Goal: Contribute content: Contribute content

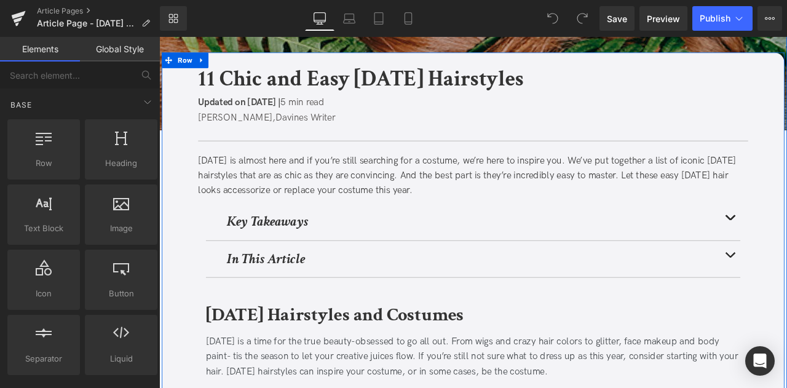
scroll to position [103, 0]
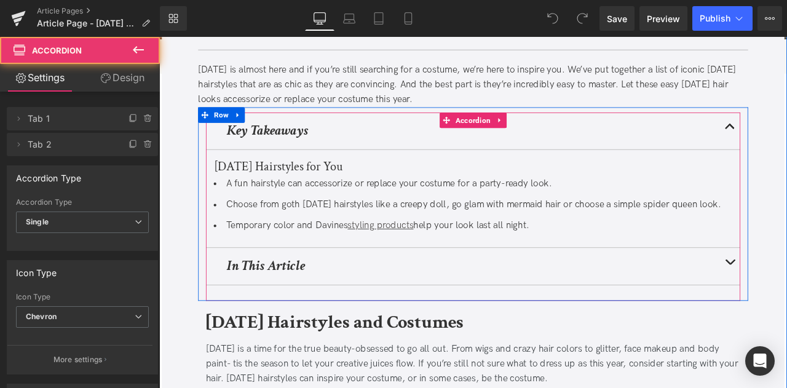
scroll to position [210, 0]
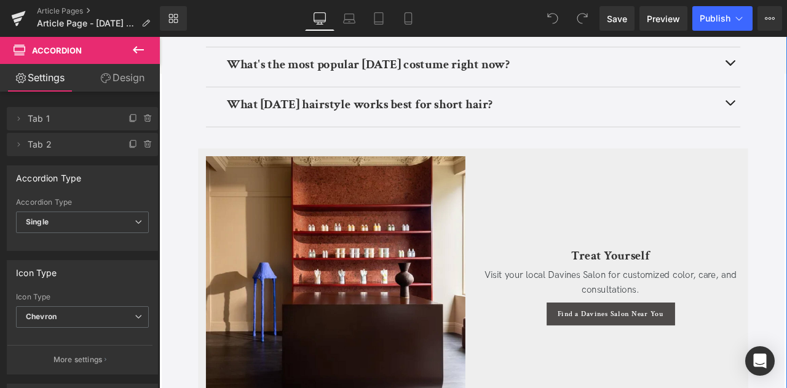
scroll to position [3455, 0]
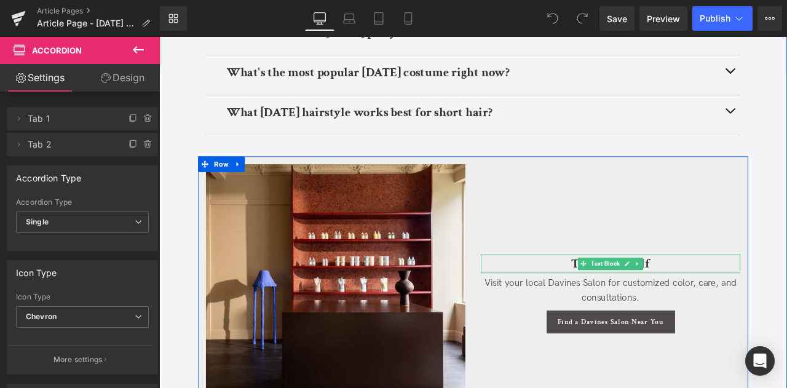
click at [638, 295] on h3 "Treat Yourself" at bounding box center [694, 306] width 307 height 22
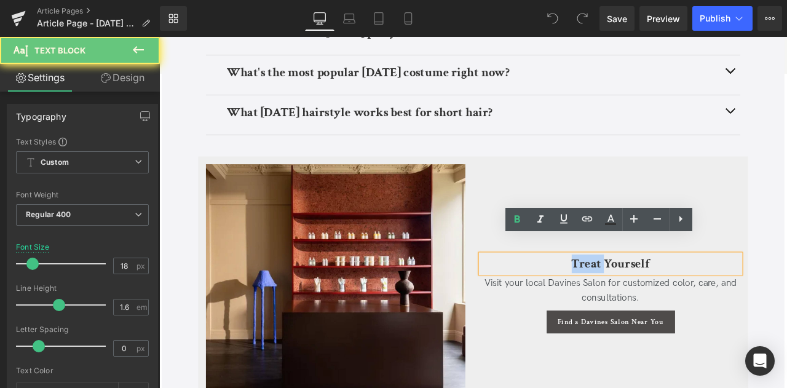
click at [638, 295] on h3 "Treat Yourself" at bounding box center [694, 306] width 307 height 22
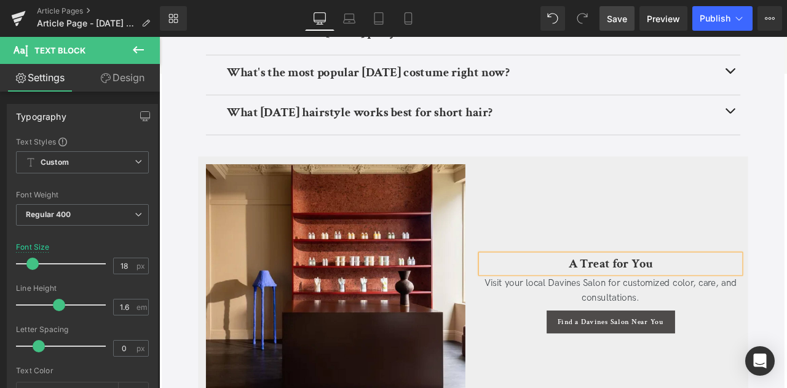
click at [616, 13] on span "Save" at bounding box center [617, 18] width 20 height 13
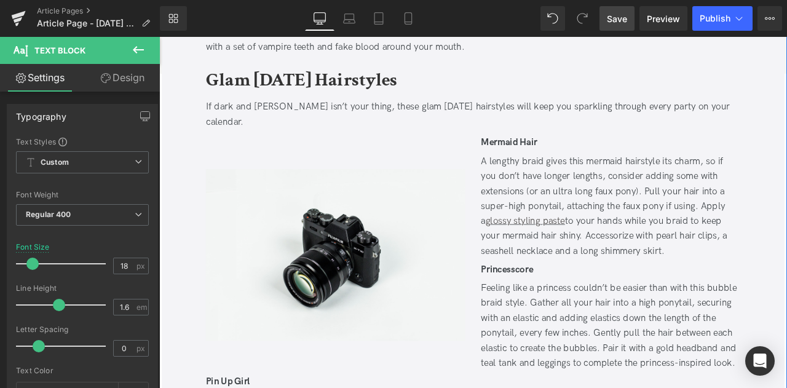
scroll to position [1443, 0]
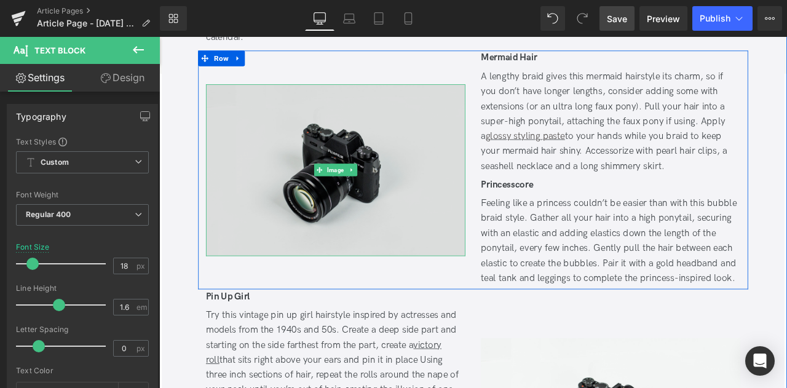
click at [435, 197] on img at bounding box center [368, 195] width 307 height 204
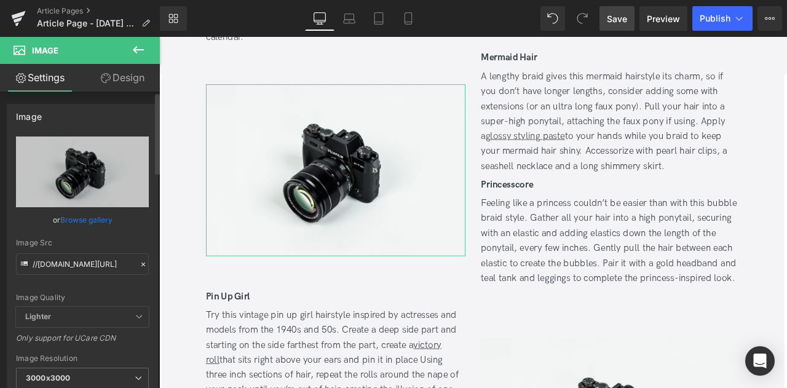
click at [66, 217] on link "Browse gallery" at bounding box center [86, 220] width 52 height 22
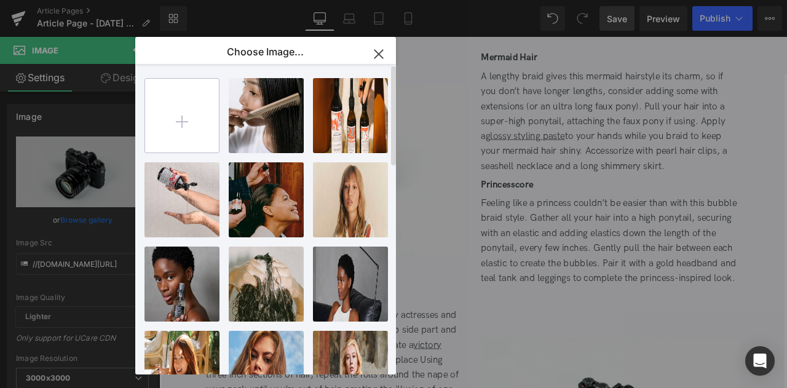
click at [181, 100] on input "file" at bounding box center [182, 116] width 74 height 74
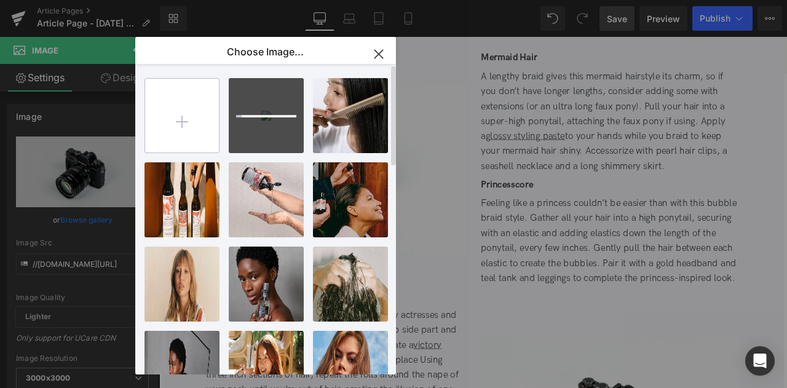
click at [214, 88] on input "file" at bounding box center [182, 116] width 74 height 74
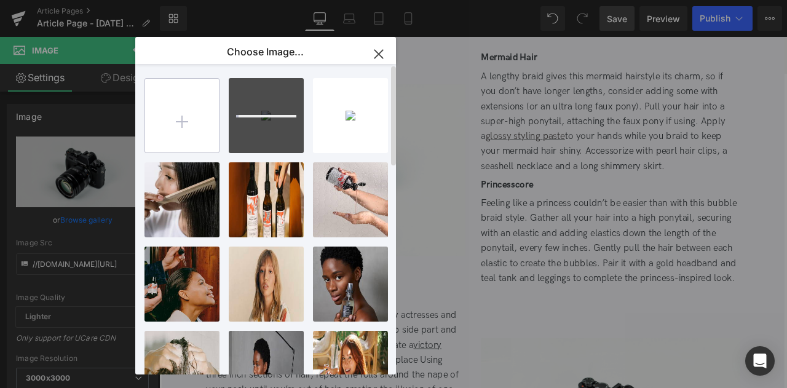
click at [182, 105] on input "file" at bounding box center [182, 116] width 74 height 74
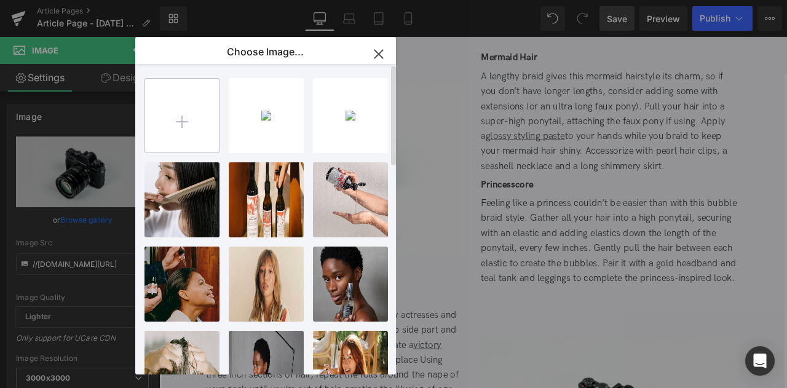
type input "C:\fakepath\clown_tall.jpg"
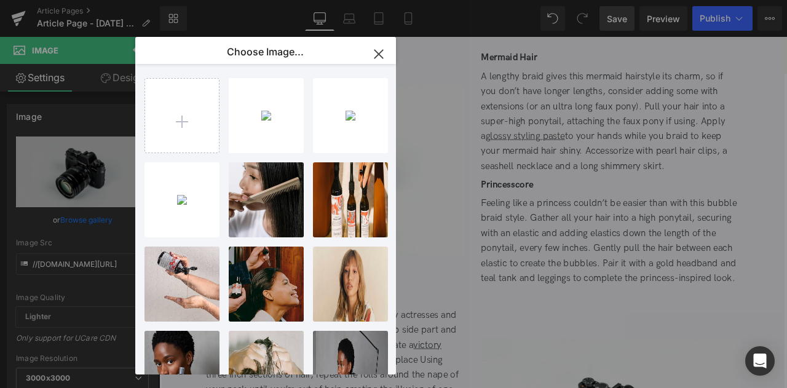
click at [82, 0] on div "You are previewing how the will restyle your page. You can not edit Elements in…" at bounding box center [393, 0] width 787 height 0
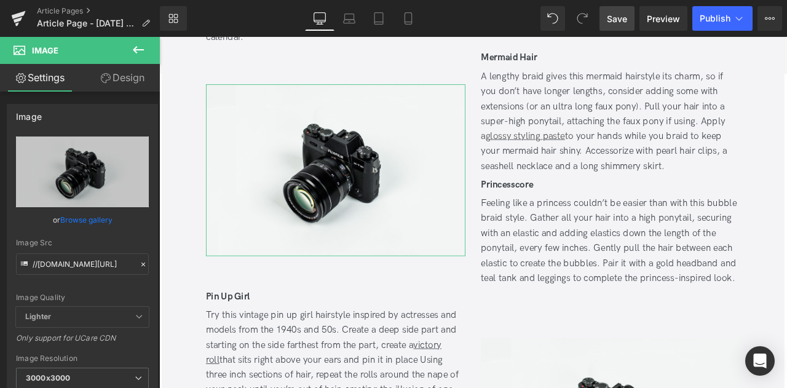
click at [82, 221] on link "Browse gallery" at bounding box center [86, 220] width 52 height 22
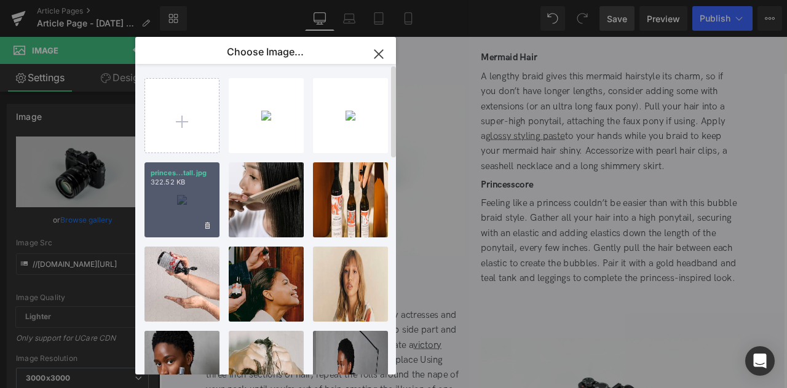
click at [172, 192] on div "princes...tall.jpg 322.52 KB" at bounding box center [182, 199] width 75 height 75
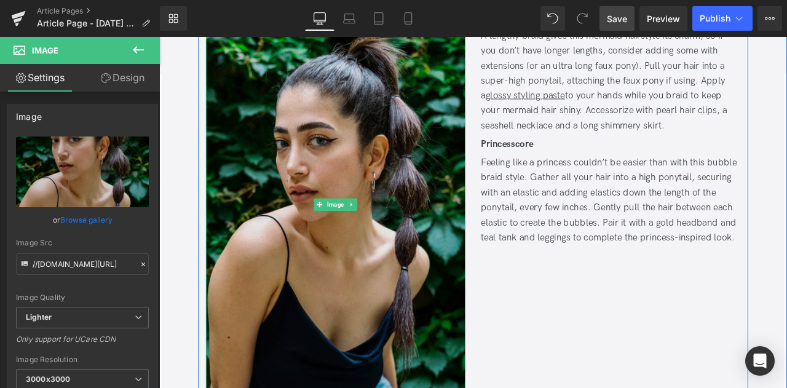
scroll to position [1403, 0]
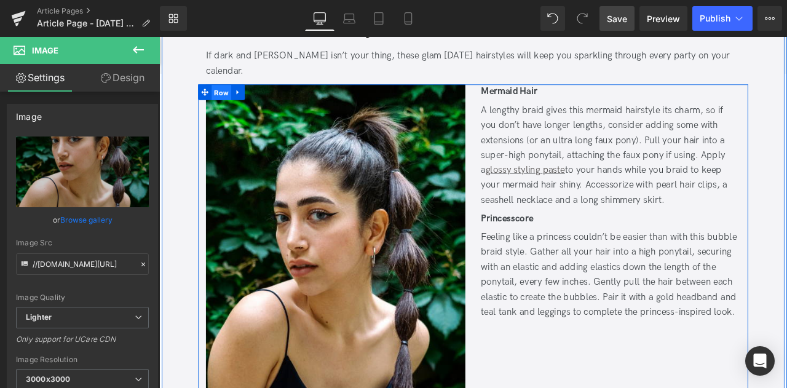
click at [227, 101] on span "Row" at bounding box center [232, 103] width 23 height 18
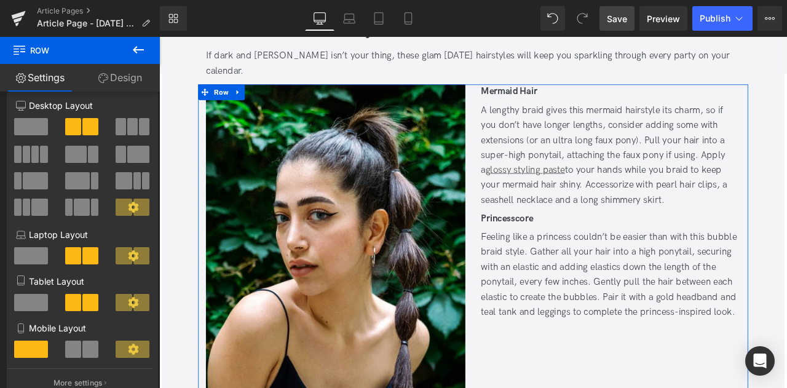
scroll to position [0, 0]
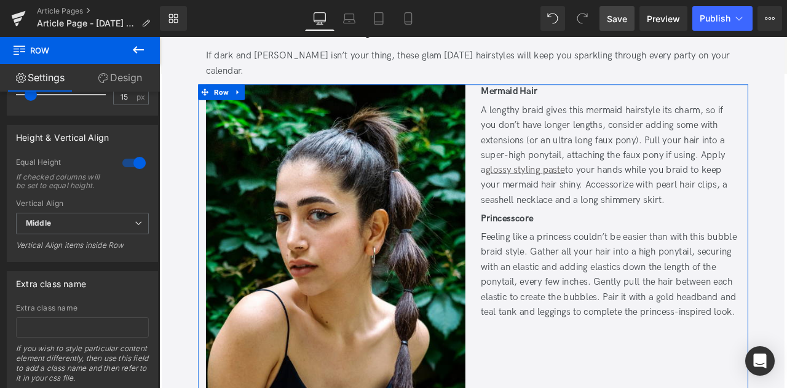
click at [133, 159] on div at bounding box center [134, 163] width 30 height 20
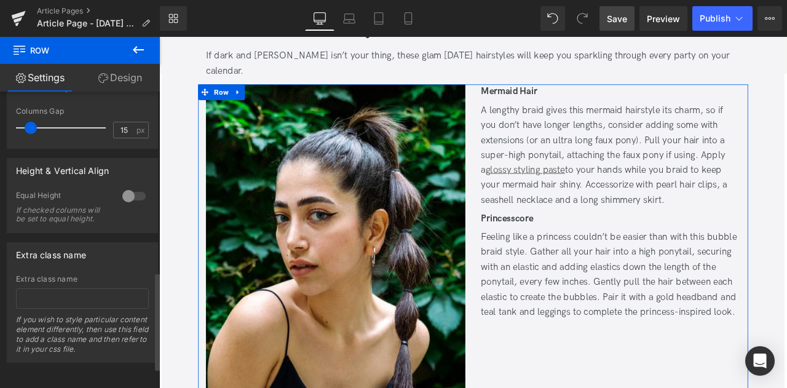
click at [131, 186] on div at bounding box center [134, 196] width 30 height 20
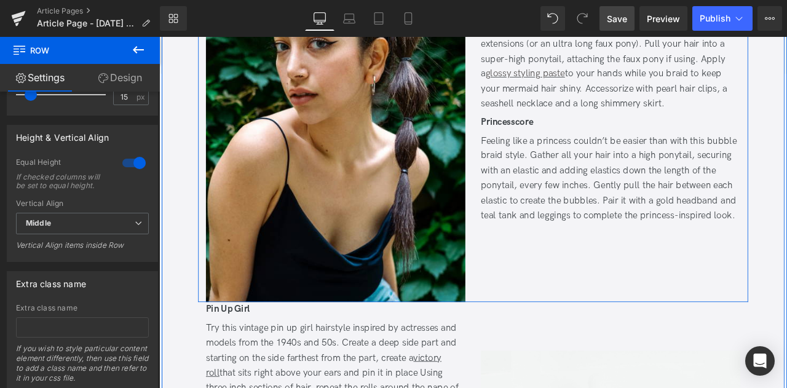
scroll to position [1620, 0]
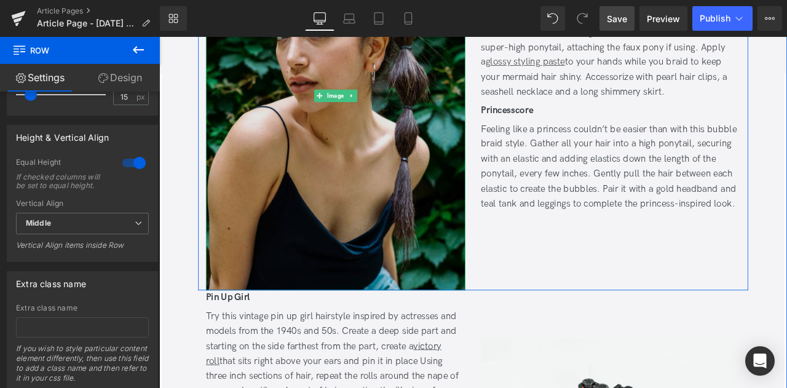
click at [406, 199] on img at bounding box center [368, 106] width 307 height 461
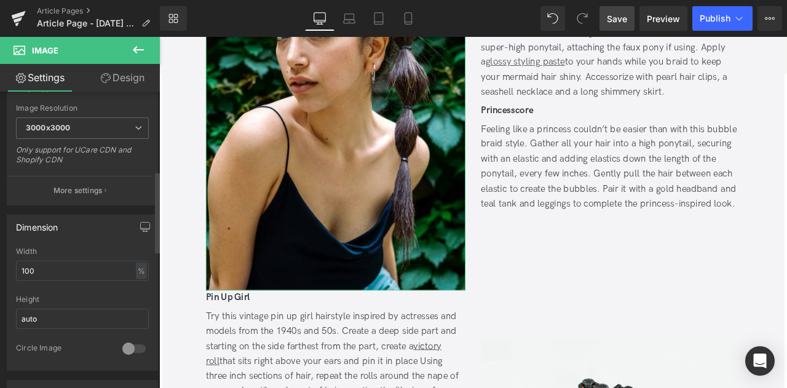
scroll to position [287, 0]
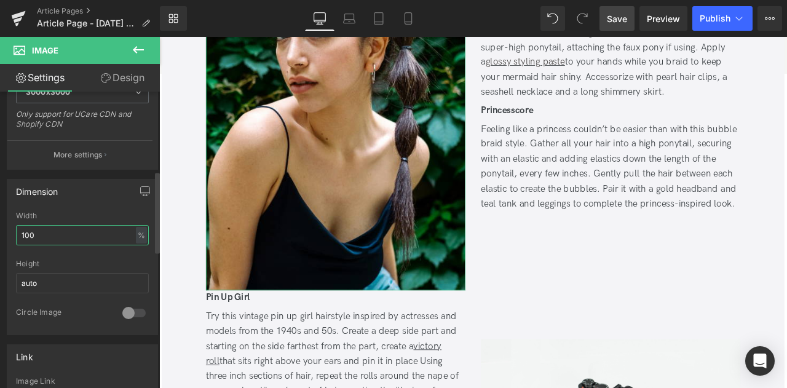
click at [38, 239] on input "100" at bounding box center [82, 235] width 133 height 20
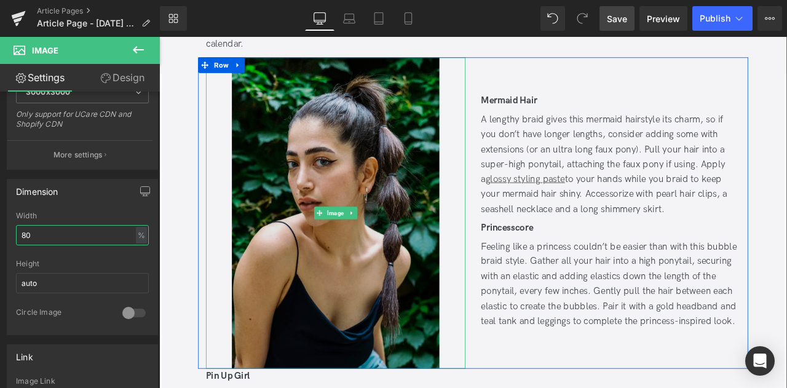
scroll to position [1435, 0]
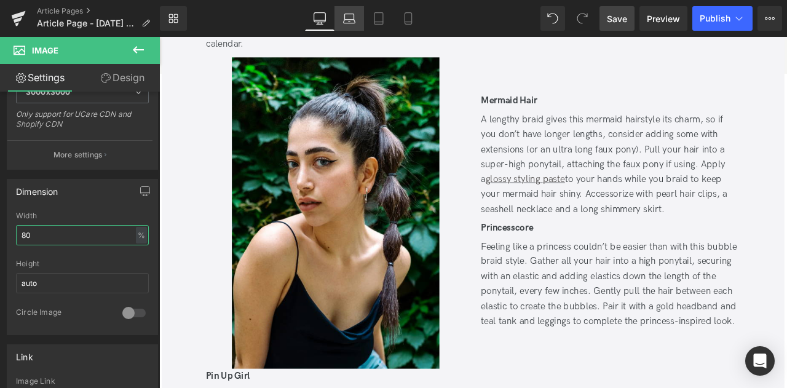
type input "80"
click at [349, 20] on icon at bounding box center [349, 18] width 12 height 12
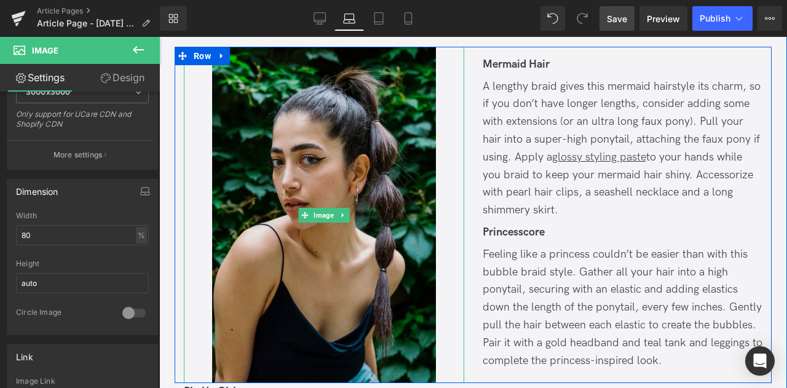
scroll to position [1494, 0]
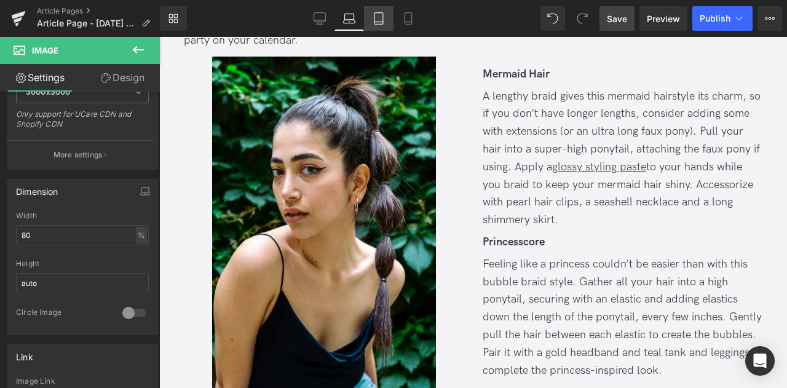
click at [381, 12] on icon at bounding box center [379, 18] width 12 height 12
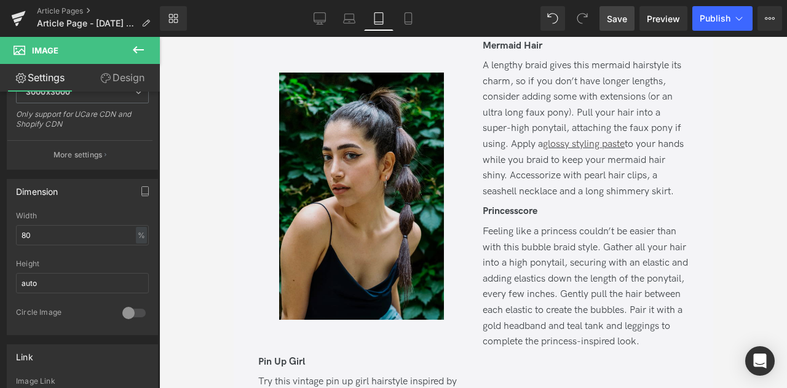
scroll to position [1482, 0]
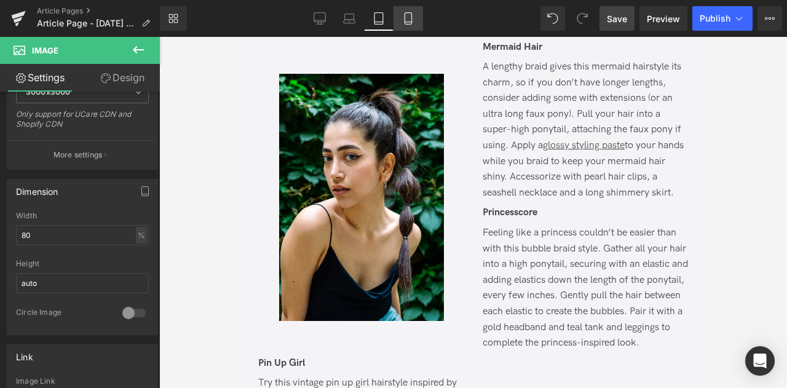
click at [403, 24] on icon at bounding box center [408, 18] width 12 height 12
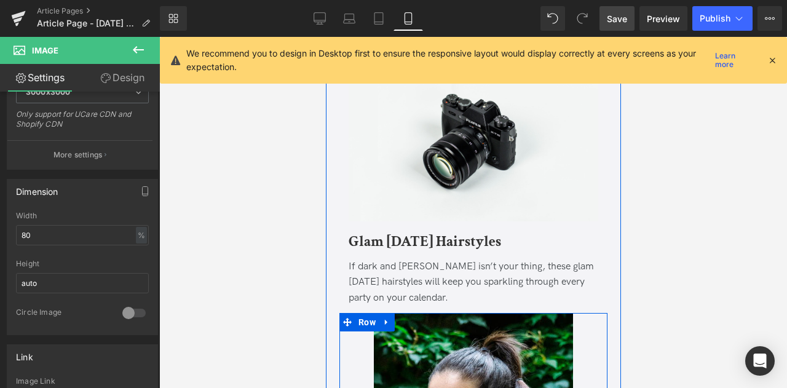
scroll to position [1549, 0]
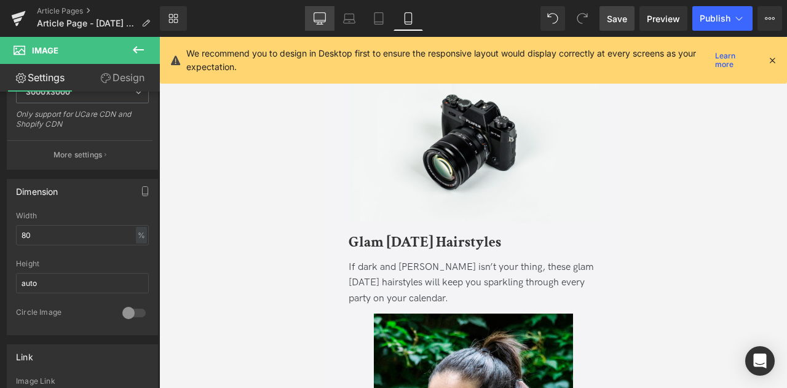
click at [314, 19] on icon at bounding box center [320, 17] width 12 height 9
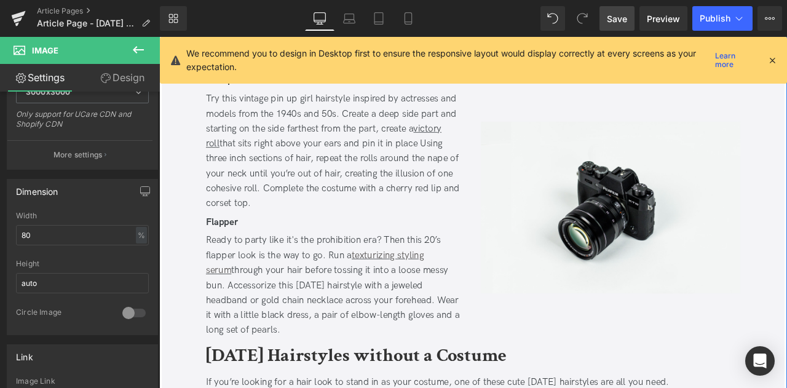
scroll to position [1788, 0]
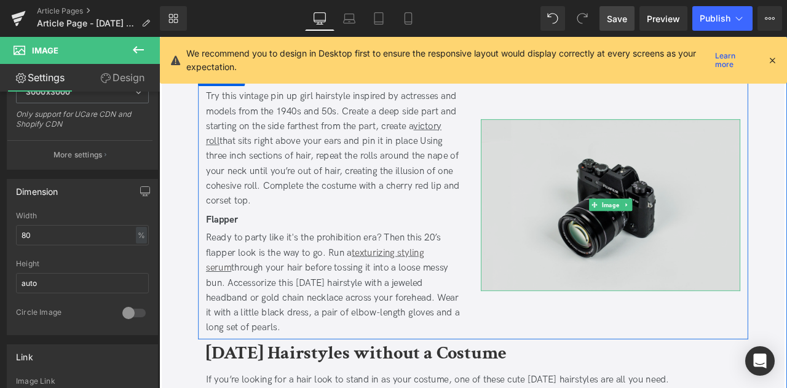
click at [606, 225] on img at bounding box center [694, 237] width 307 height 204
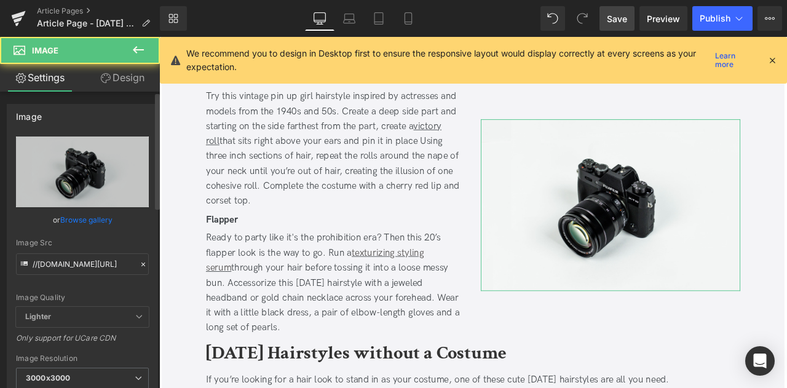
scroll to position [224, 0]
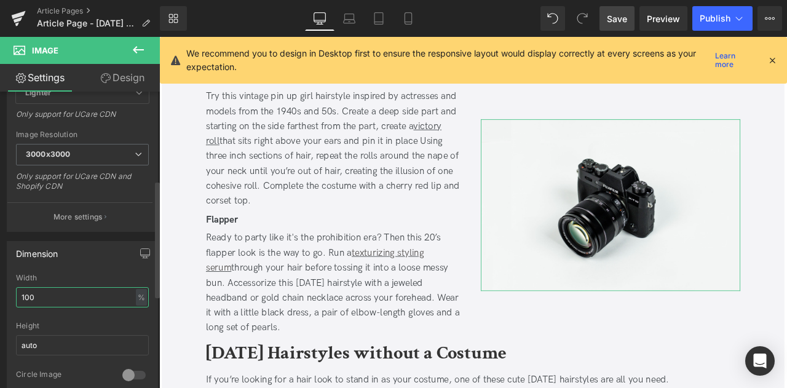
click at [34, 299] on input "100" at bounding box center [82, 297] width 133 height 20
type input "80"
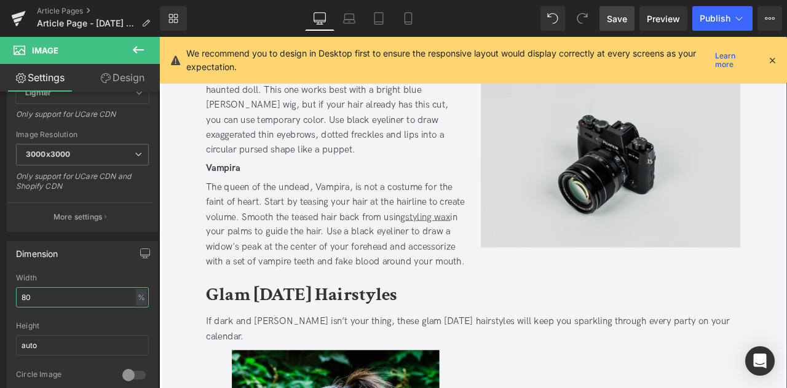
scroll to position [1069, 0]
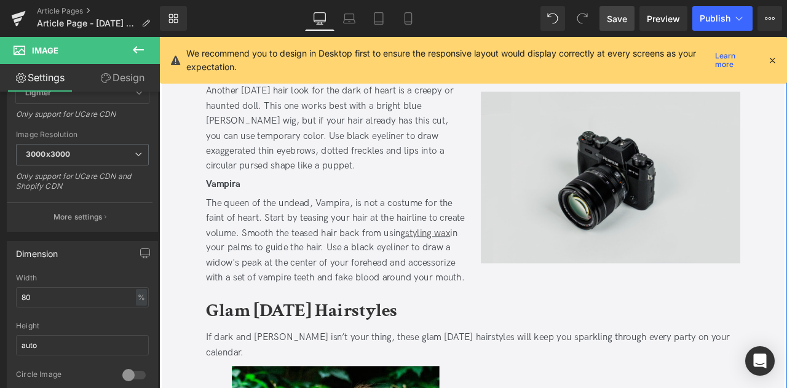
click at [675, 222] on img at bounding box center [694, 204] width 307 height 204
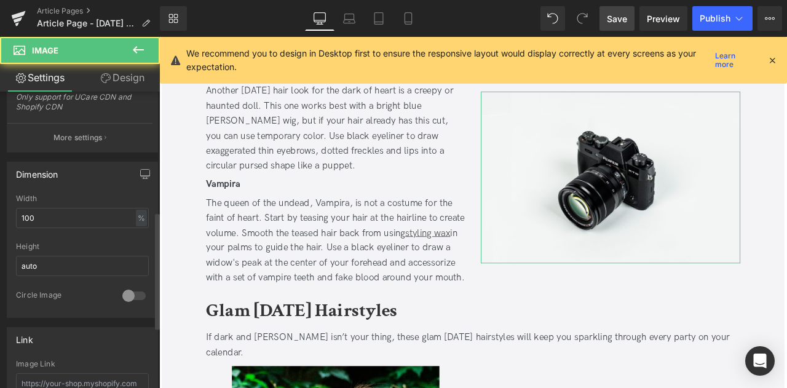
scroll to position [304, 0]
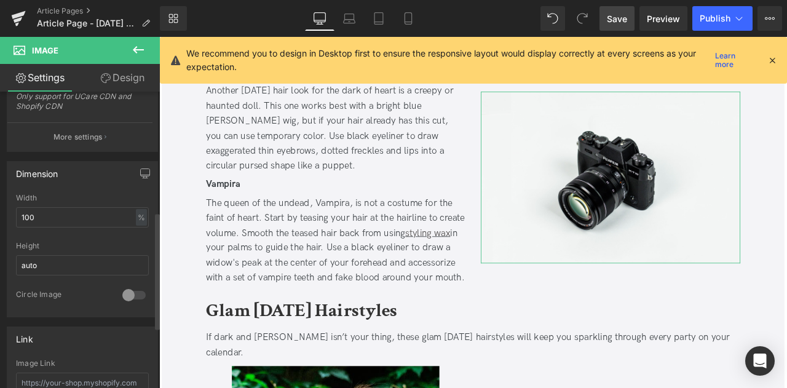
click at [26, 228] on div "Width 100 % % px" at bounding box center [82, 218] width 133 height 48
click at [25, 218] on input "100" at bounding box center [82, 217] width 133 height 20
type input "80"
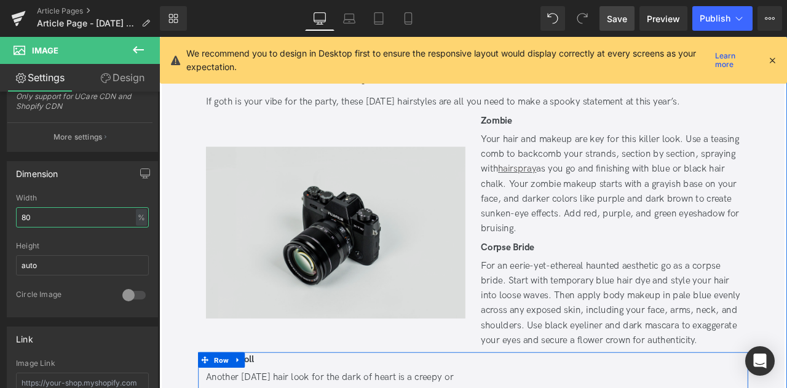
scroll to position [724, 0]
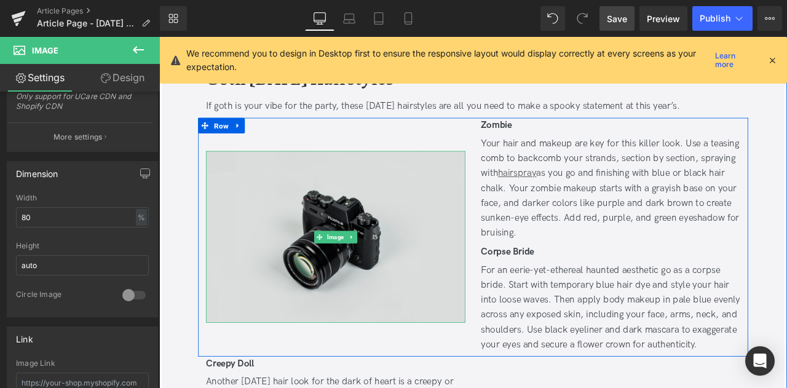
click at [373, 276] on div "Image" at bounding box center [368, 274] width 307 height 204
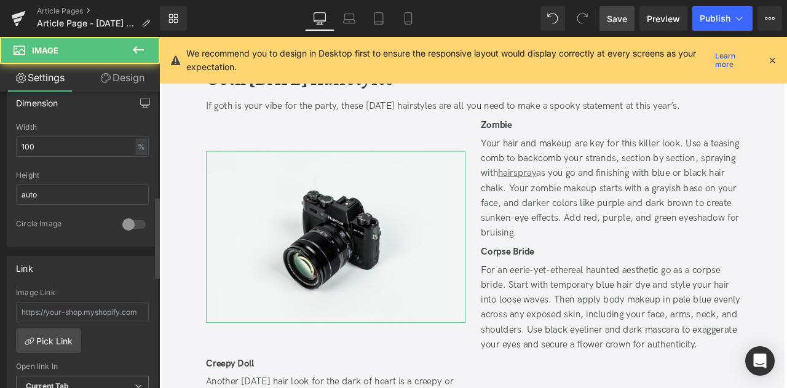
scroll to position [379, 0]
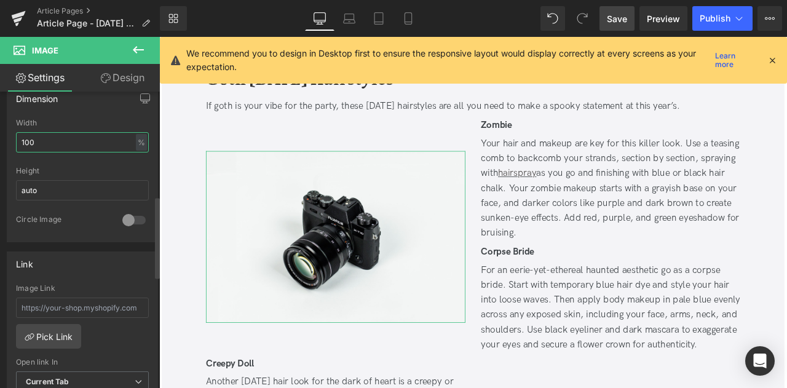
click at [26, 134] on input "100" at bounding box center [82, 142] width 133 height 20
type input "80"
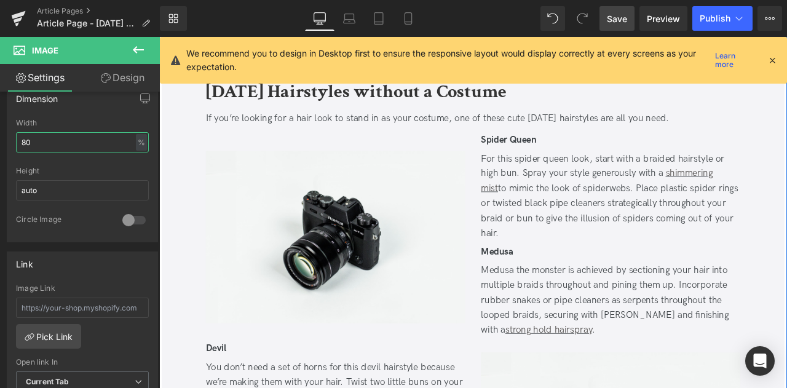
scroll to position [2151, 0]
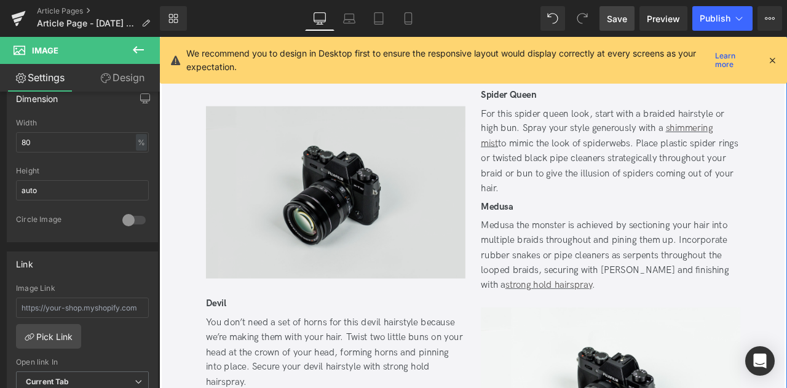
click at [372, 232] on img at bounding box center [368, 221] width 307 height 204
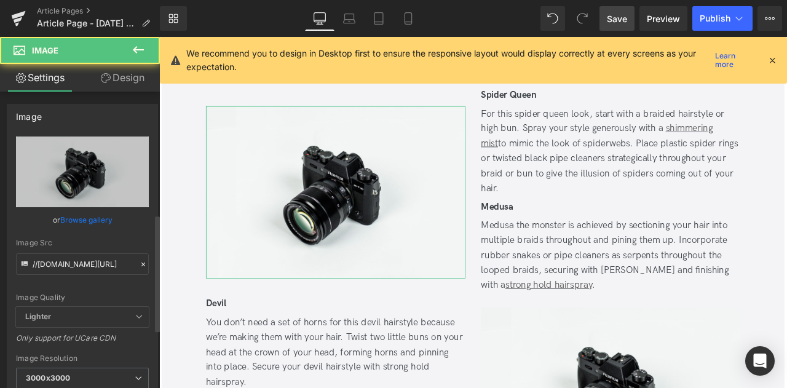
scroll to position [325, 0]
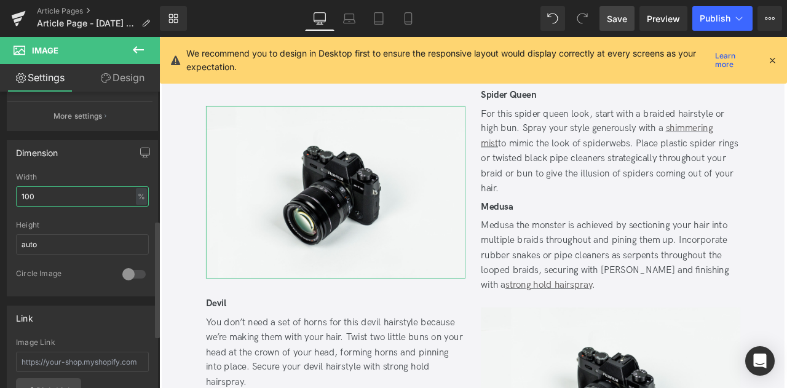
click at [32, 197] on input "100" at bounding box center [82, 196] width 133 height 20
type input "80"
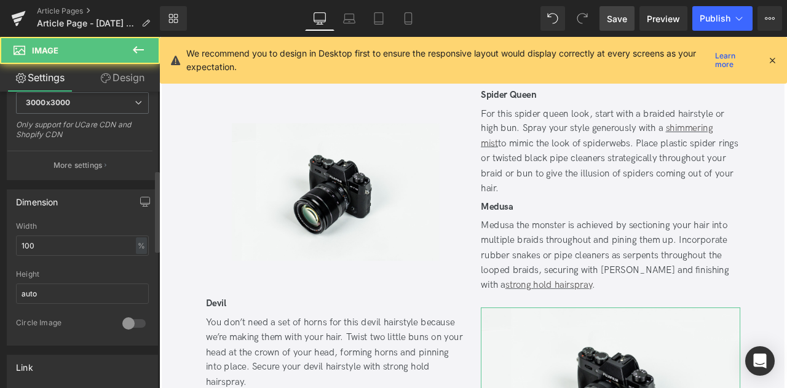
scroll to position [283, 0]
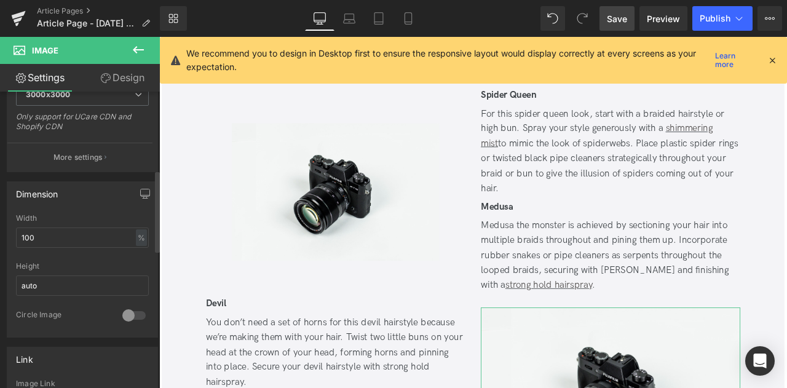
click at [47, 218] on div "Width" at bounding box center [82, 218] width 133 height 9
click at [50, 234] on input "100" at bounding box center [82, 238] width 133 height 20
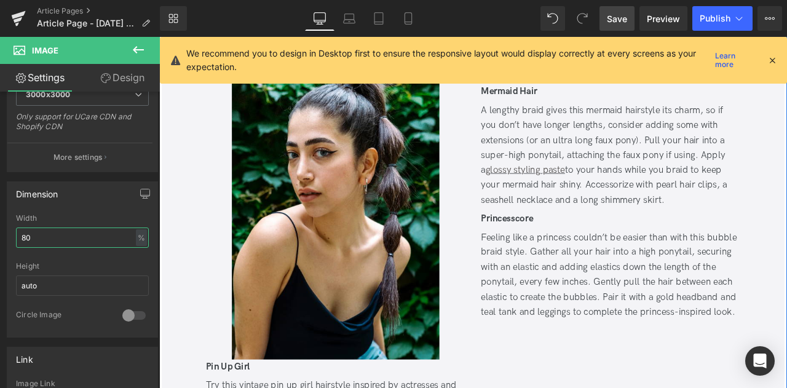
scroll to position [1412, 0]
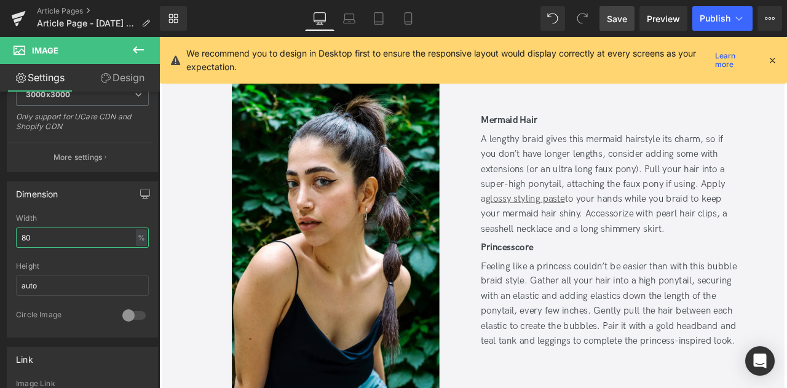
type input "80"
drag, startPoint x: 609, startPoint y: 12, endPoint x: 463, endPoint y: 226, distance: 258.4
click at [609, 12] on span "Save" at bounding box center [617, 18] width 20 height 13
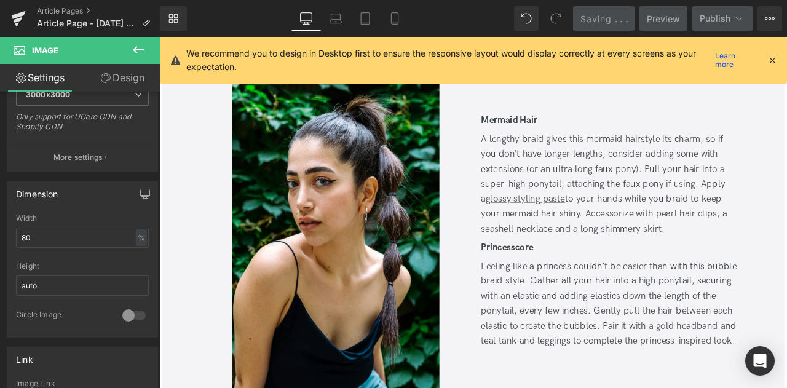
scroll to position [1767, 0]
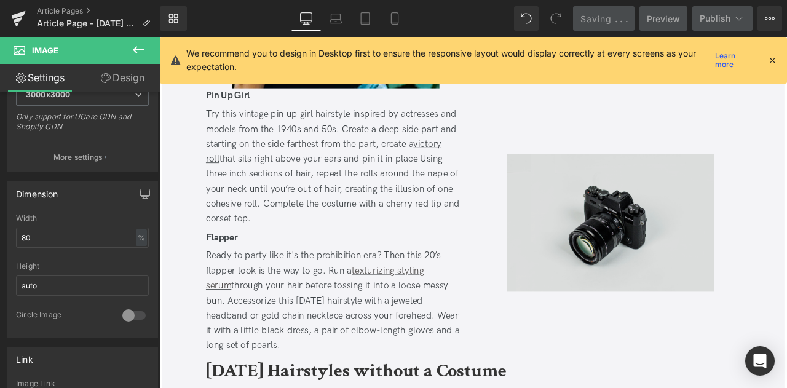
click at [614, 263] on img at bounding box center [694, 257] width 246 height 163
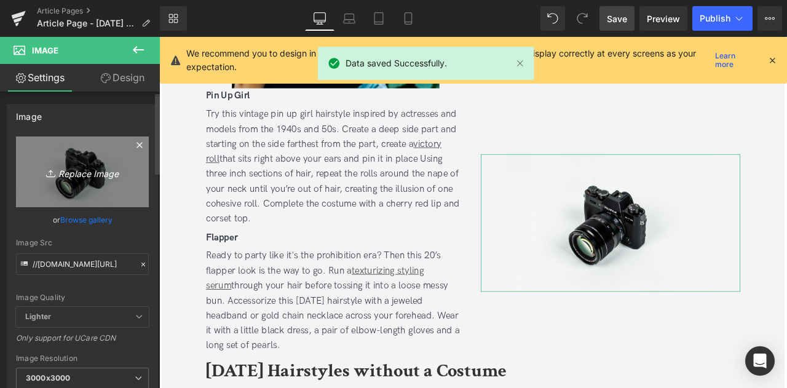
click at [69, 181] on link "Replace Image" at bounding box center [82, 172] width 133 height 71
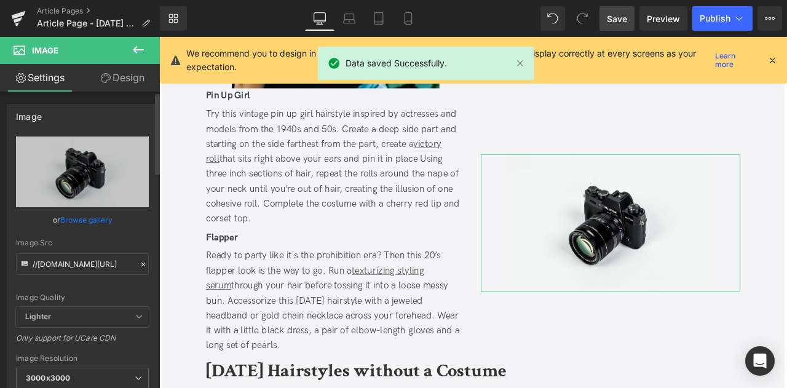
click at [71, 222] on link "Browse gallery" at bounding box center [86, 220] width 52 height 22
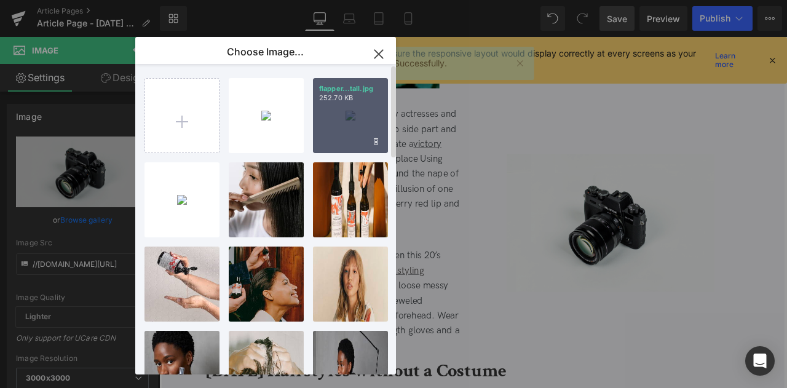
click at [344, 112] on div "flapper...tall.jpg 252.70 KB" at bounding box center [350, 115] width 75 height 75
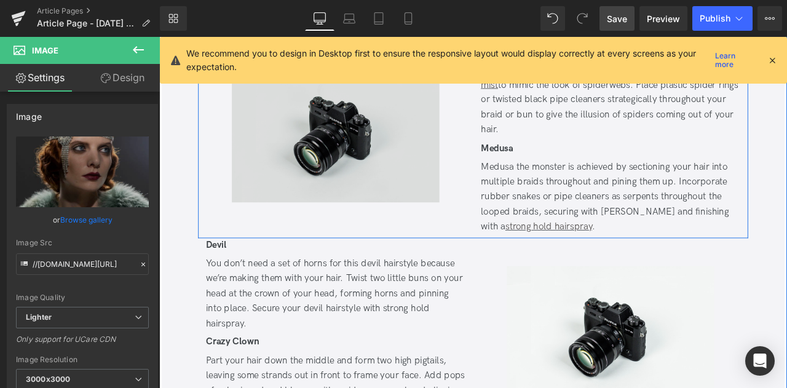
scroll to position [2437, 0]
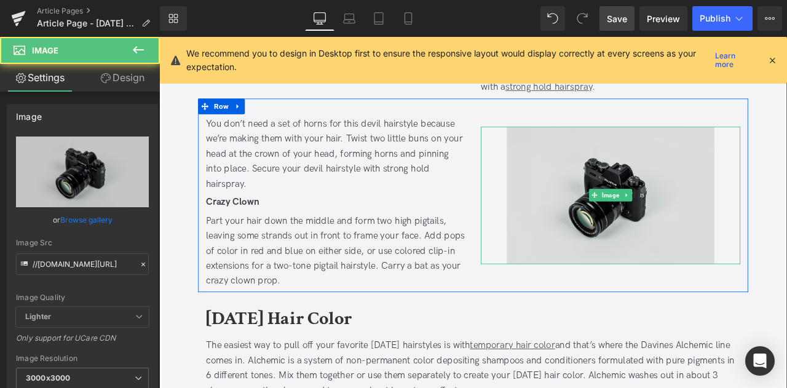
click at [667, 145] on img at bounding box center [694, 224] width 246 height 163
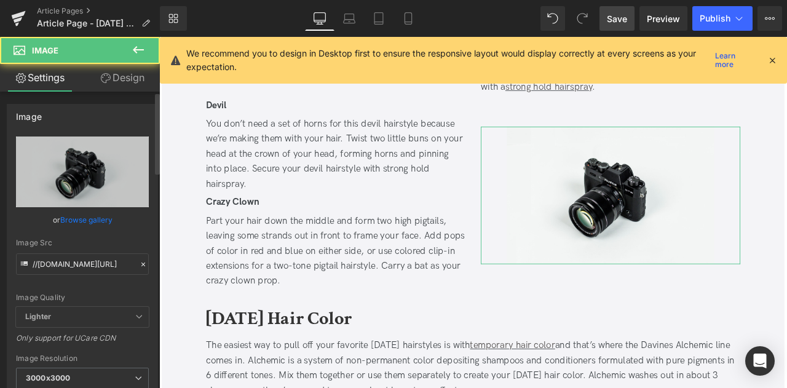
click at [103, 225] on link "Browse gallery" at bounding box center [86, 220] width 52 height 22
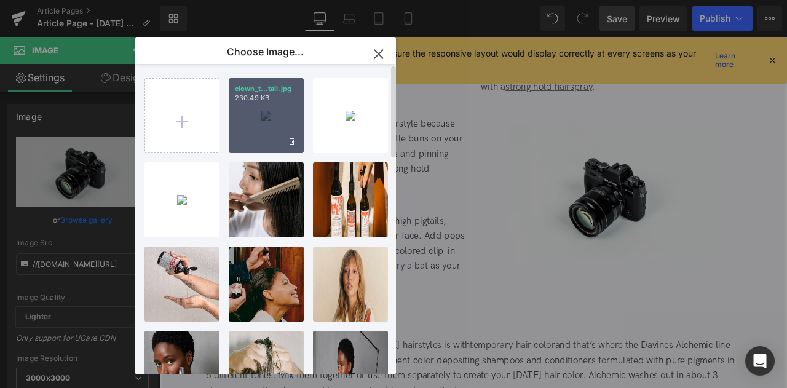
click at [242, 133] on div "clown_t...tall.jpg 230.49 KB" at bounding box center [266, 115] width 75 height 75
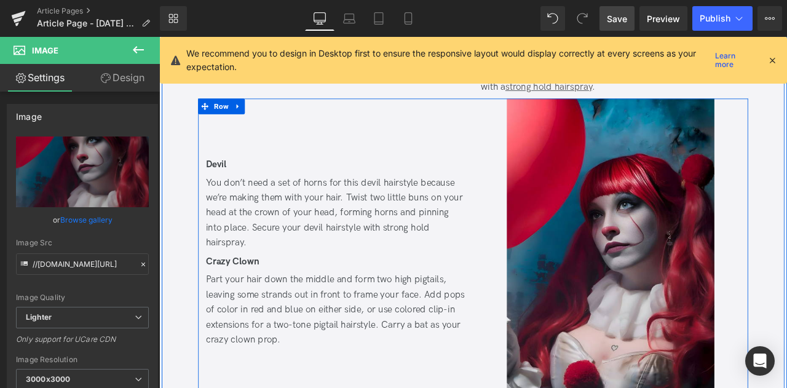
click at [314, 387] on div "Devil Text Block You don’t need a set of horns for this devil hairstyle because…" at bounding box center [368, 294] width 326 height 369
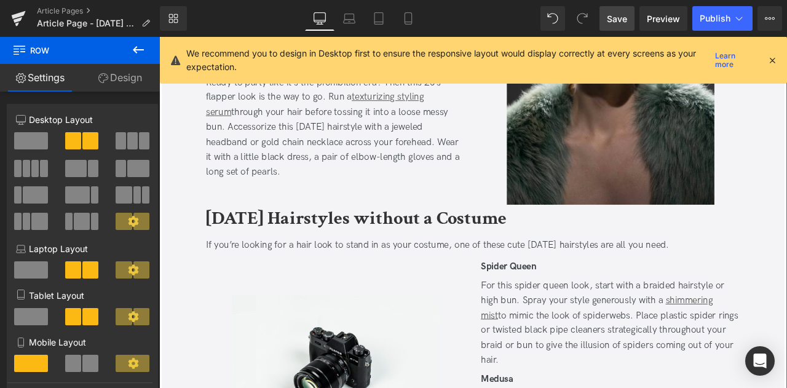
scroll to position [1989, 0]
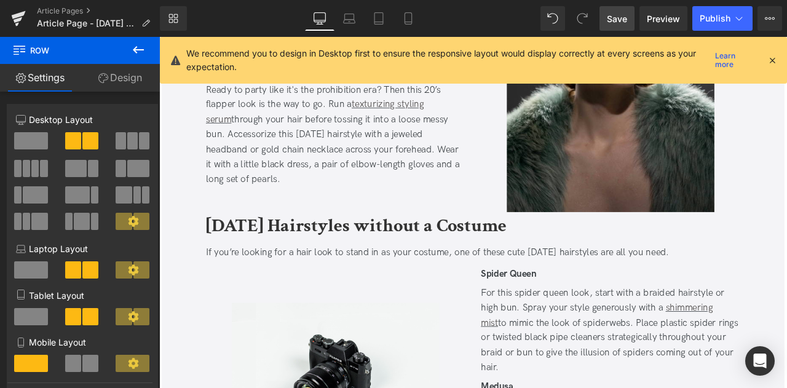
click at [614, 17] on span "Save" at bounding box center [617, 18] width 20 height 13
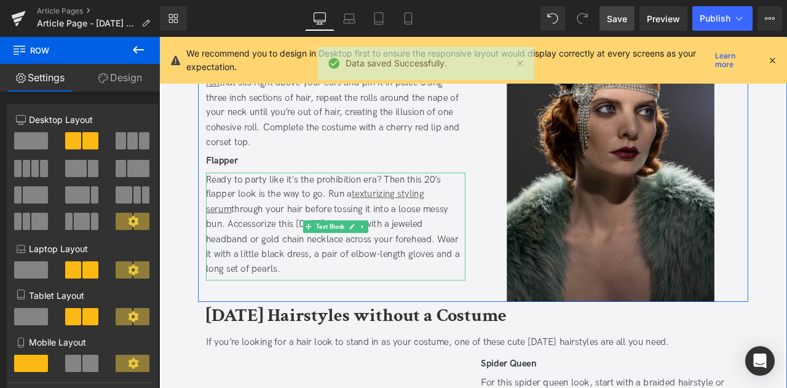
scroll to position [1882, 0]
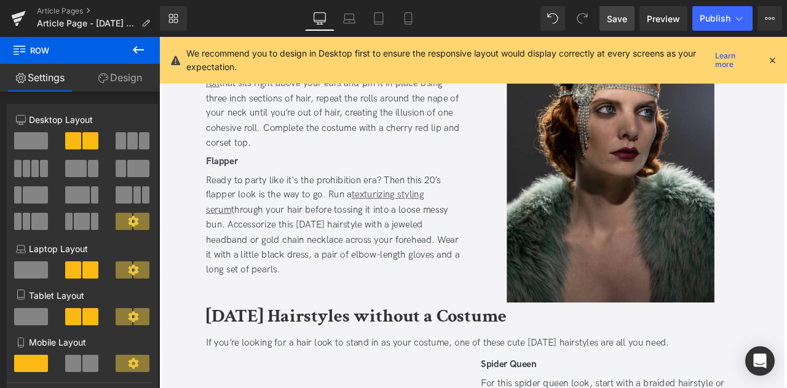
drag, startPoint x: 775, startPoint y: 61, endPoint x: 486, endPoint y: 36, distance: 289.5
click at [775, 61] on icon at bounding box center [772, 60] width 11 height 11
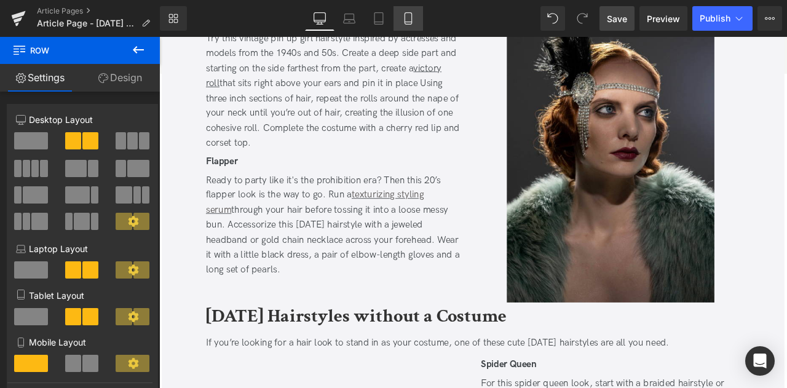
click at [403, 20] on icon at bounding box center [408, 18] width 12 height 12
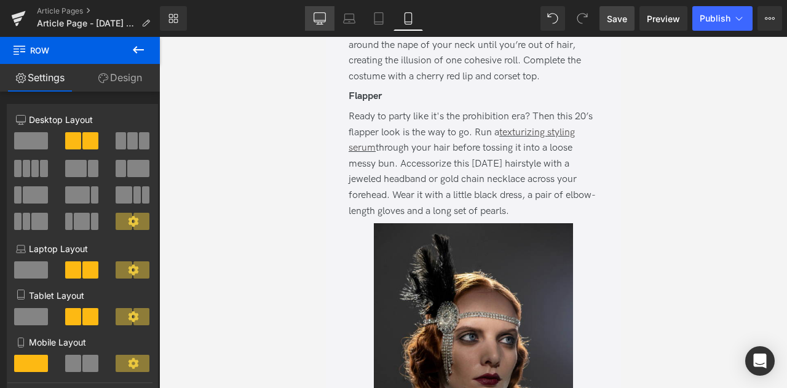
click at [316, 17] on icon at bounding box center [320, 18] width 12 height 12
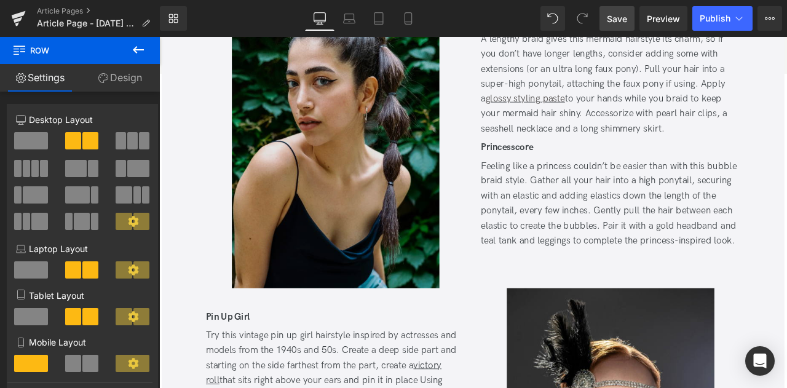
scroll to position [1458, 0]
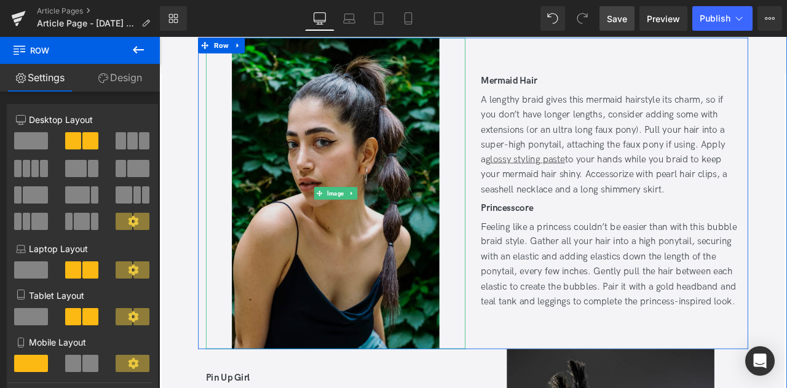
click at [381, 181] on img at bounding box center [368, 222] width 246 height 369
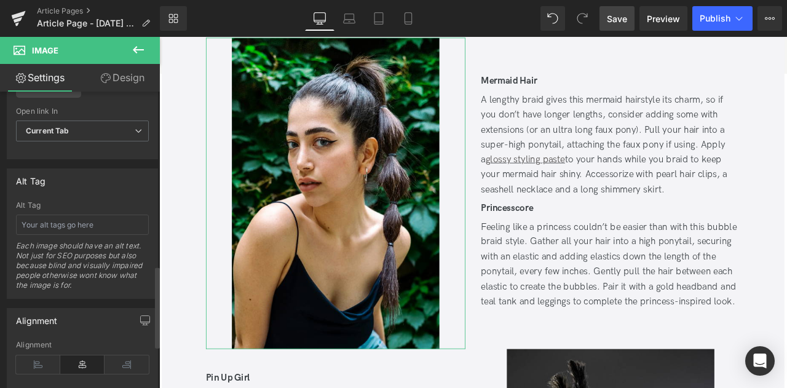
scroll to position [632, 0]
click at [49, 222] on input "text" at bounding box center [82, 224] width 133 height 20
type input "brown hair woman with bubble braids hairstyle"
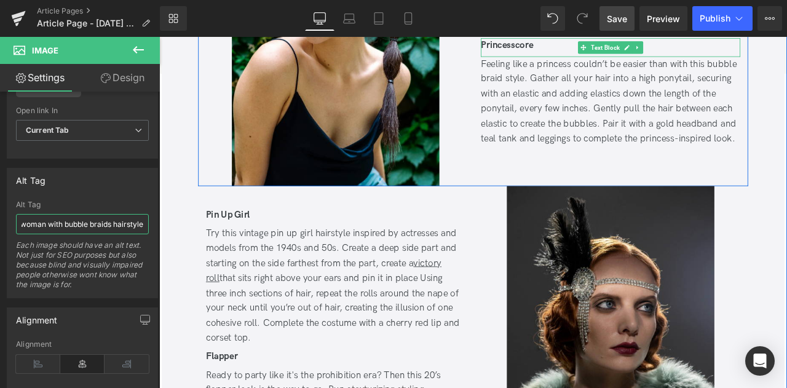
scroll to position [1652, 0]
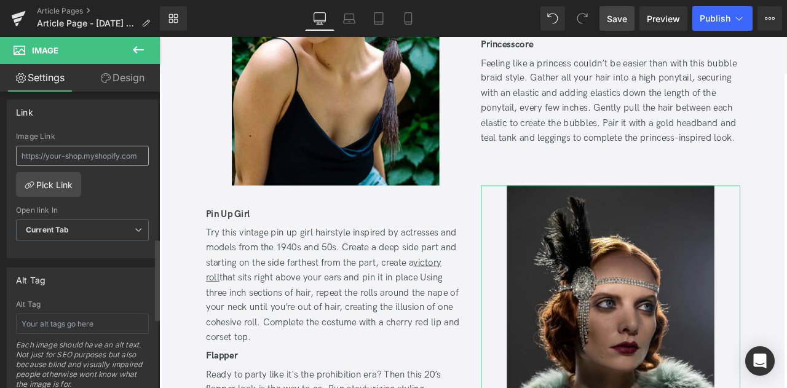
scroll to position [533, 0]
click at [66, 316] on input "text" at bounding box center [82, 323] width 133 height 20
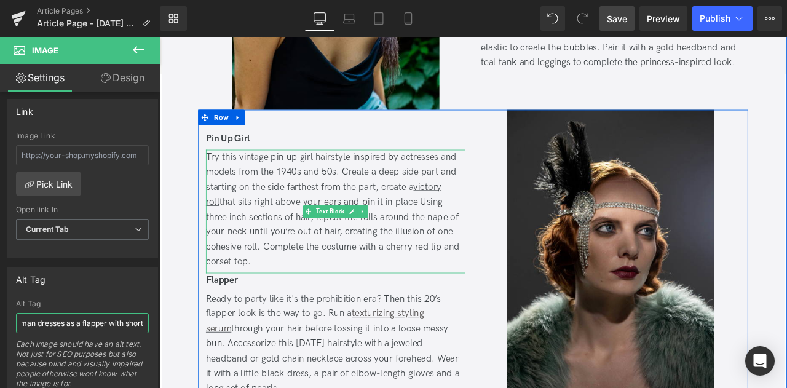
scroll to position [1746, 0]
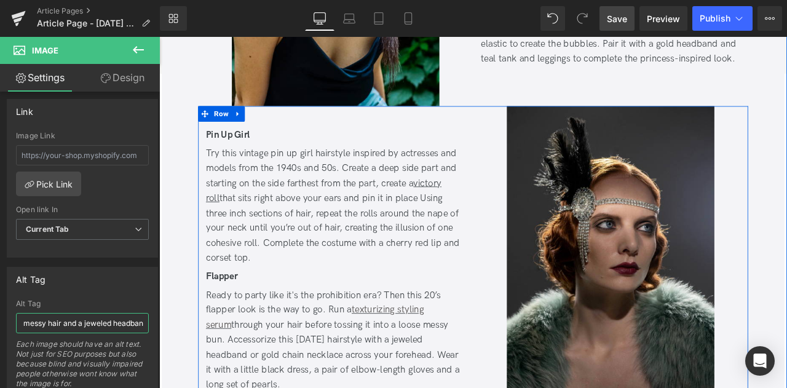
type input "woman dresses as a flapper with short messy hair and a jeweled headband"
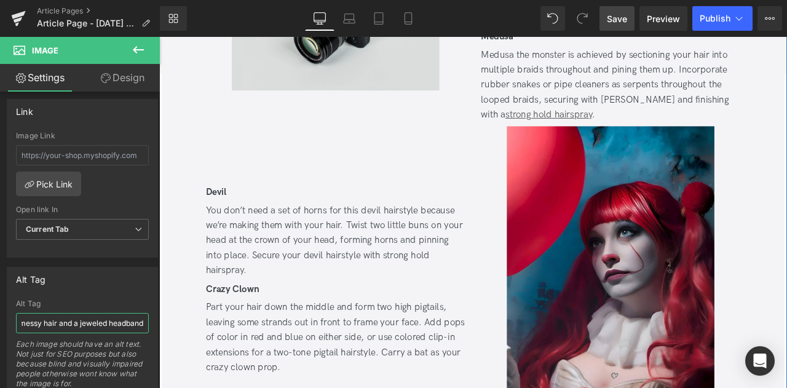
scroll to position [2408, 0]
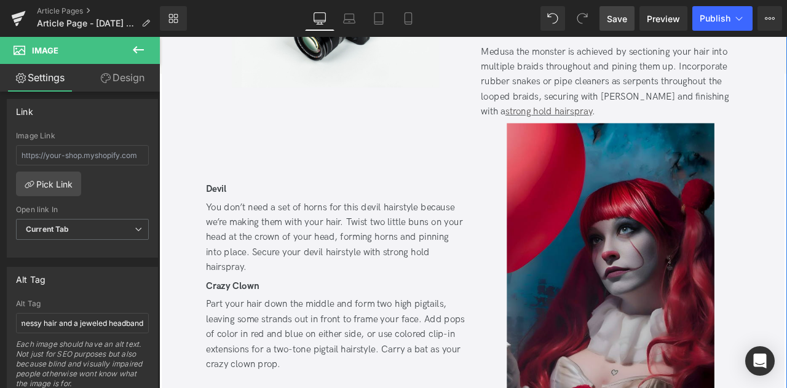
click at [617, 234] on img at bounding box center [694, 323] width 246 height 369
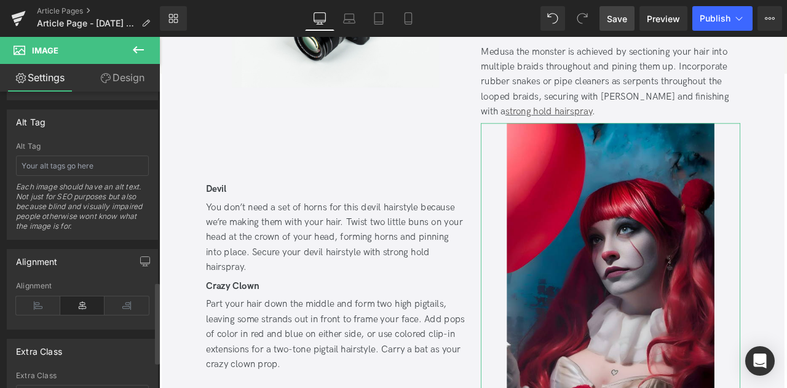
scroll to position [689, 0]
click at [57, 156] on input "text" at bounding box center [82, 166] width 133 height 20
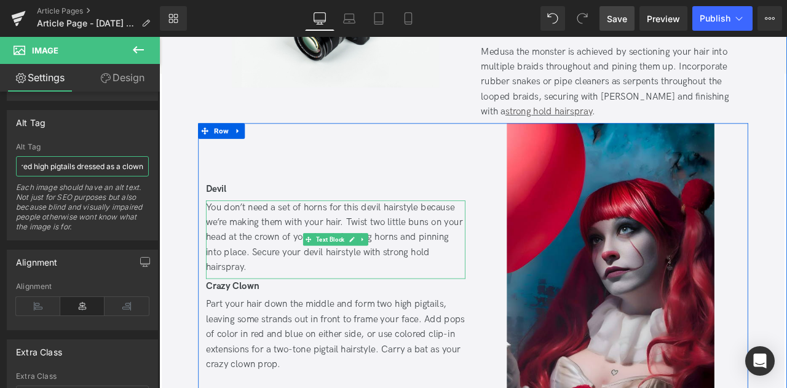
scroll to position [2458, 0]
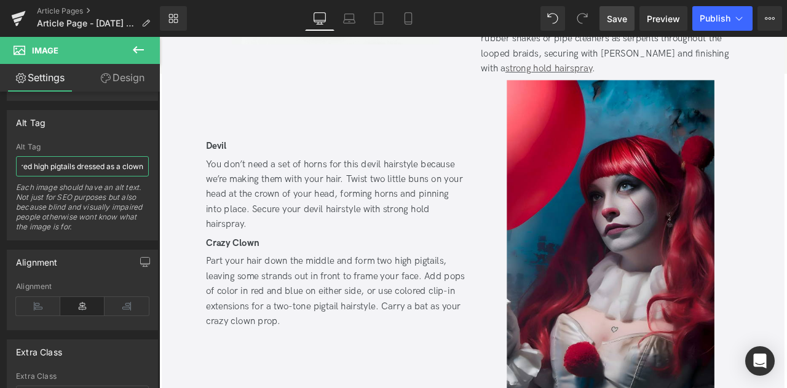
type input "woman with red high pigtails dressed as a clown"
click at [633, 20] on link "Save" at bounding box center [617, 18] width 35 height 25
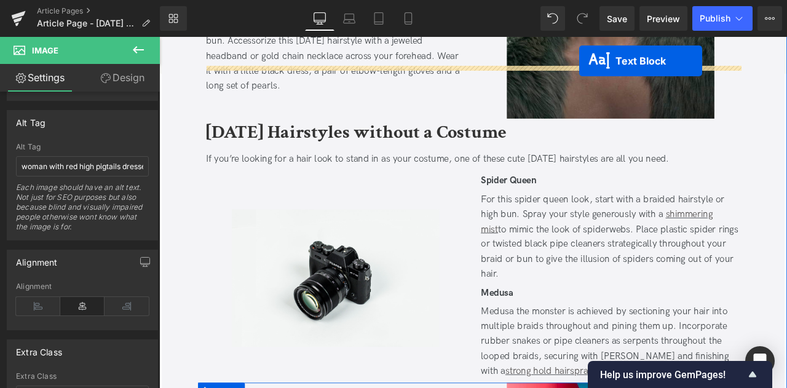
scroll to position [2075, 0]
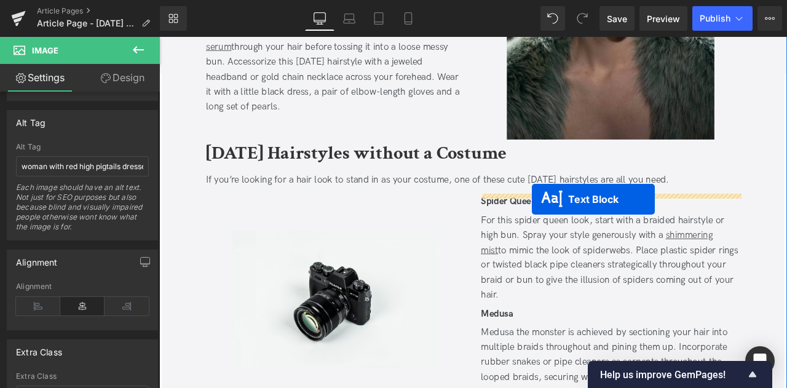
drag, startPoint x: 336, startPoint y: 323, endPoint x: 601, endPoint y: 229, distance: 280.4
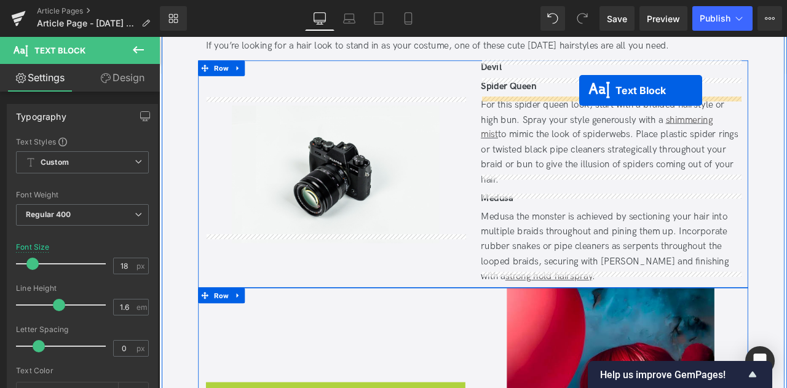
scroll to position [2123, 0]
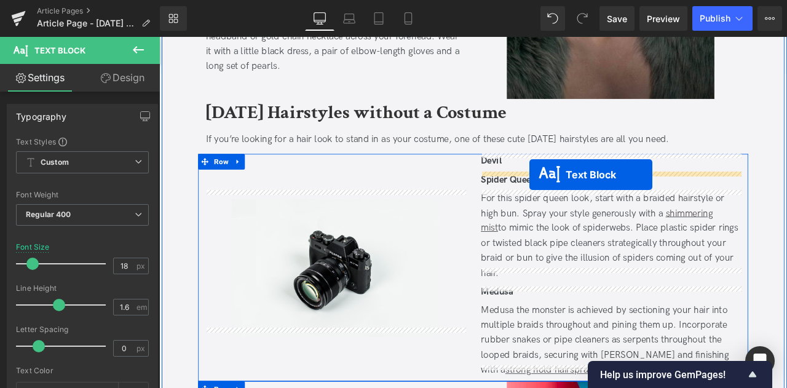
drag, startPoint x: 332, startPoint y: 386, endPoint x: 598, endPoint y: 200, distance: 323.8
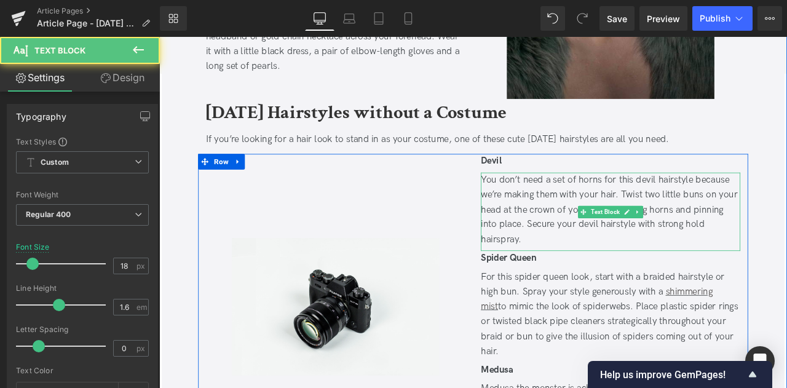
scroll to position [2304, 0]
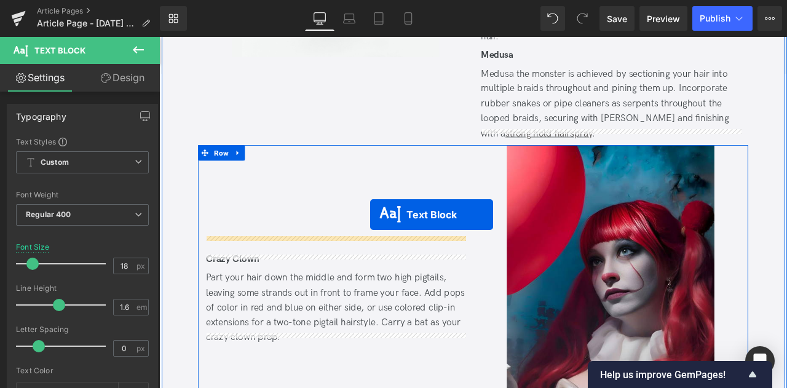
drag, startPoint x: 662, startPoint y: 119, endPoint x: 410, endPoint y: 247, distance: 283.5
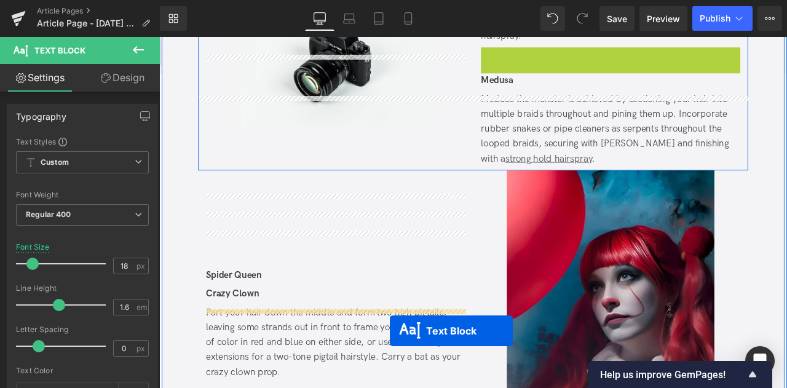
scroll to position [2463, 0]
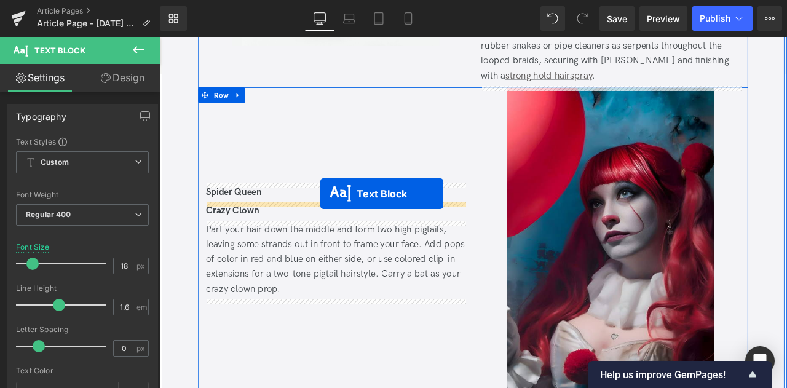
drag, startPoint x: 663, startPoint y: 153, endPoint x: 350, endPoint y: 223, distance: 320.6
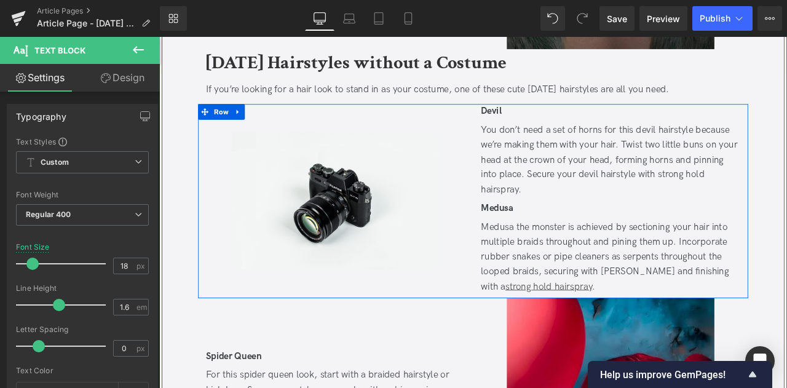
scroll to position [2178, 0]
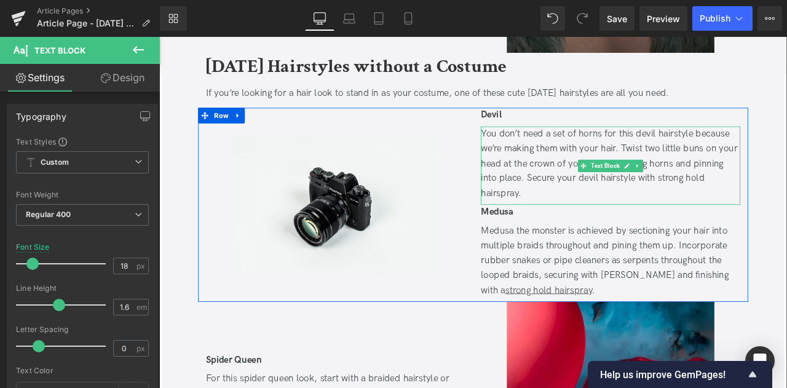
click at [649, 210] on div "You don’t need a set of horns for this devil hairstyle because we’re making the…" at bounding box center [694, 187] width 307 height 89
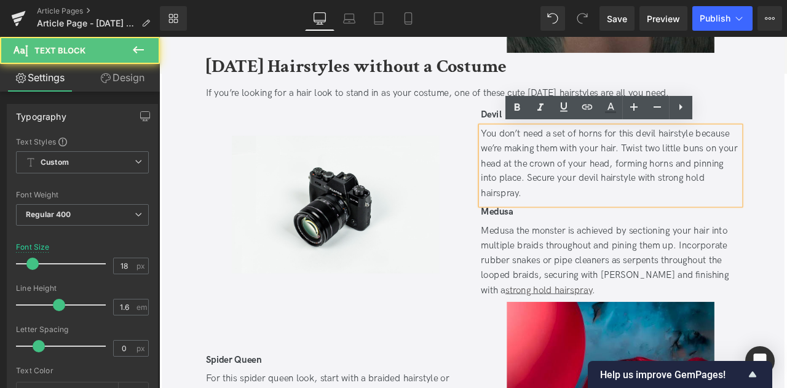
click at [750, 204] on div "You don’t need a set of horns for this devil hairstyle because we’re making the…" at bounding box center [694, 187] width 307 height 89
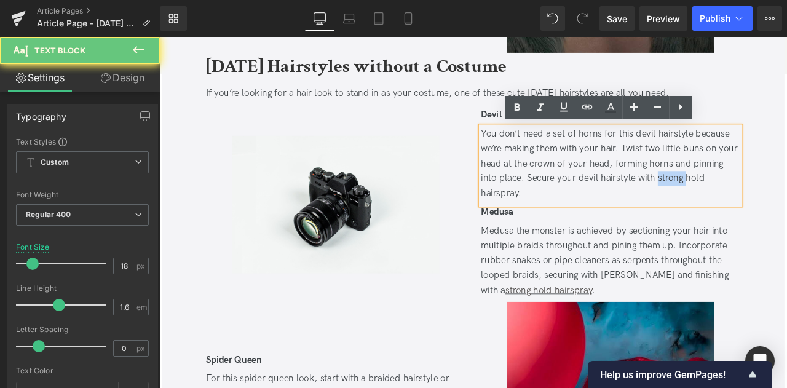
click at [750, 204] on div "You don’t need a set of horns for this devil hairstyle because we’re making the…" at bounding box center [694, 187] width 307 height 89
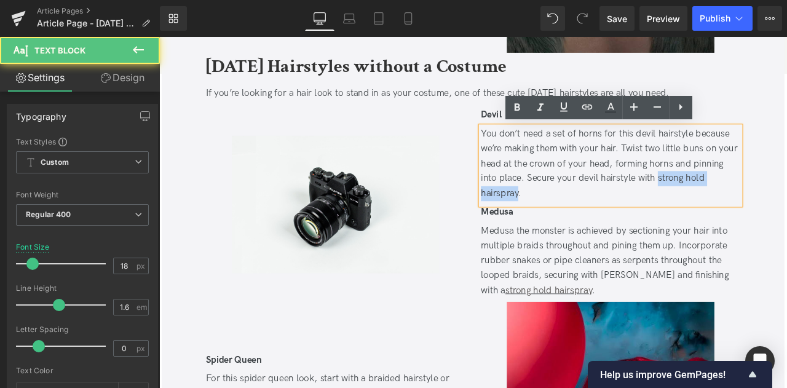
click at [560, 223] on div "You don’t need a set of horns for this devil hairstyle because we’re making the…" at bounding box center [694, 187] width 307 height 89
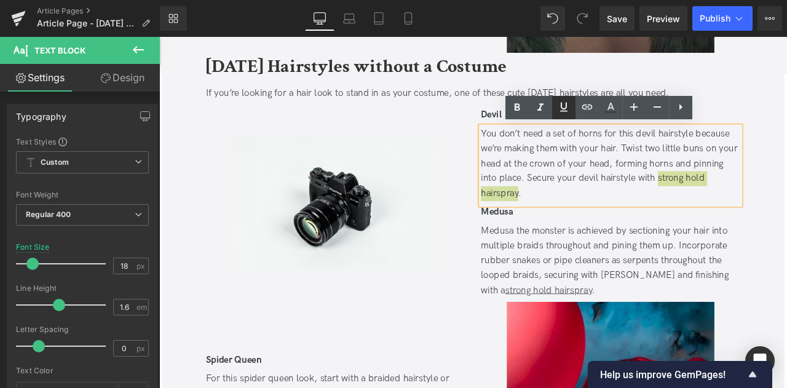
click at [558, 108] on icon at bounding box center [563, 107] width 15 height 15
click at [584, 109] on icon at bounding box center [587, 106] width 10 height 5
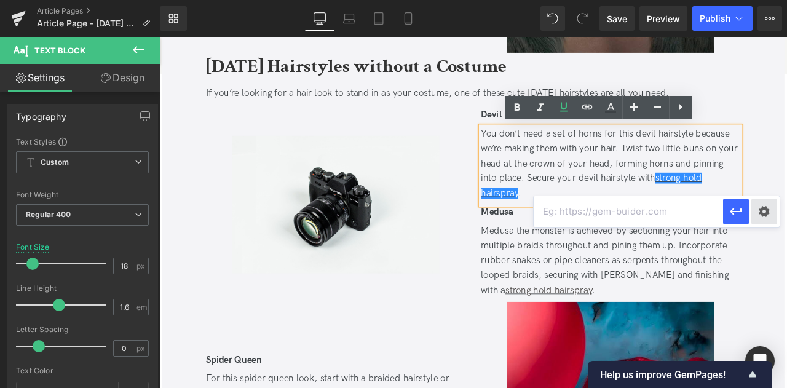
click at [769, 0] on div "Text Color Highlight Color #333333 Edit or remove link: Edit - Unlink - Cancel …" at bounding box center [393, 0] width 787 height 0
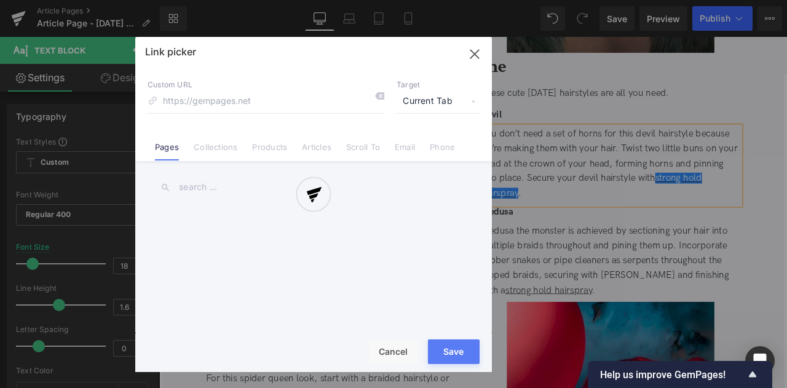
click at [438, 97] on div at bounding box center [313, 204] width 357 height 335
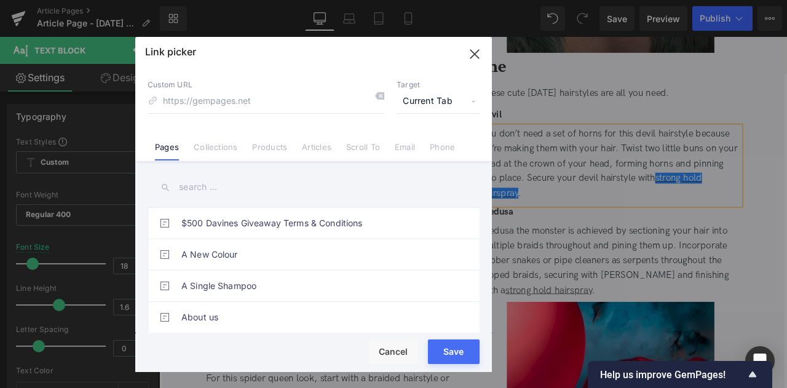
click at [436, 101] on span "Current Tab" at bounding box center [438, 101] width 83 height 23
click at [419, 153] on li "New Tab" at bounding box center [437, 146] width 95 height 22
click at [272, 152] on link "Products" at bounding box center [269, 151] width 35 height 18
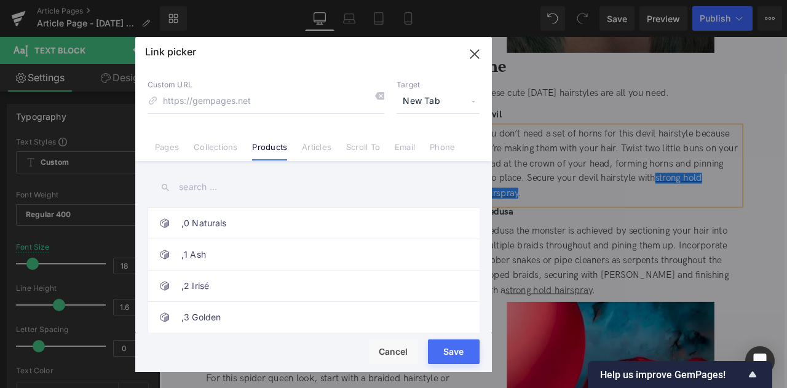
click at [192, 189] on input "text" at bounding box center [314, 187] width 332 height 28
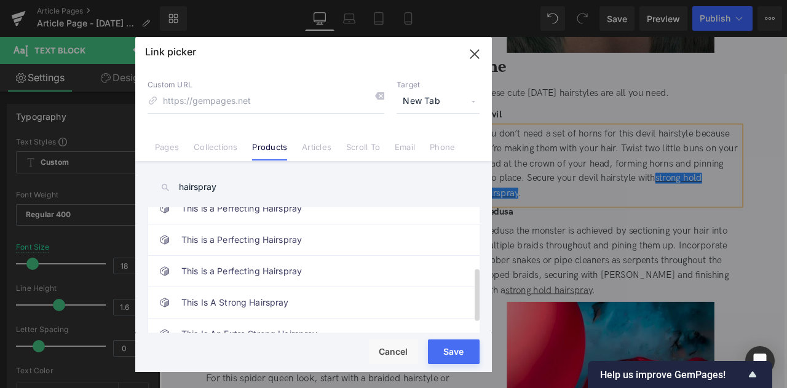
scroll to position [160, 0]
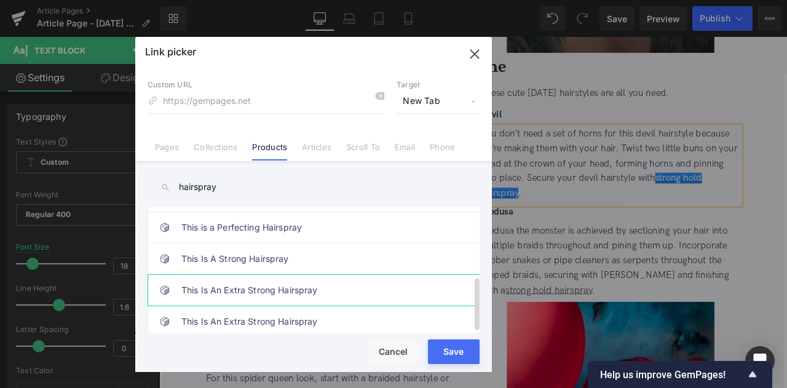
type input "hairspray"
click at [275, 286] on link "This Is An Extra Strong Hairspray" at bounding box center [316, 290] width 271 height 31
click at [294, 306] on link "This Is An Extra Strong Hairspray" at bounding box center [316, 321] width 271 height 31
click at [289, 275] on link "This Is An Extra Strong Hairspray" at bounding box center [316, 290] width 271 height 31
click at [465, 350] on button "Save" at bounding box center [454, 351] width 52 height 25
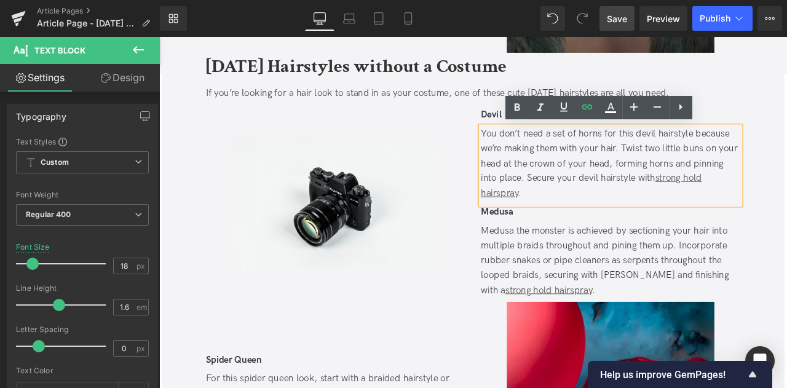
click at [624, 18] on span "Save" at bounding box center [617, 18] width 20 height 13
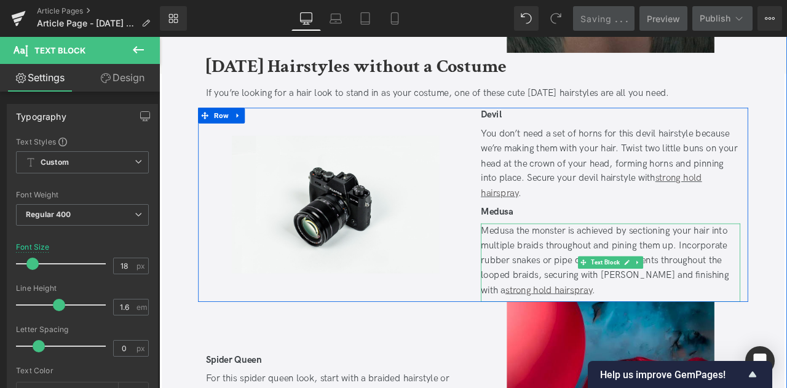
click at [620, 298] on div "Medusa the monster is achieved by sectioning your hair into multiple braids thr…" at bounding box center [694, 302] width 307 height 89
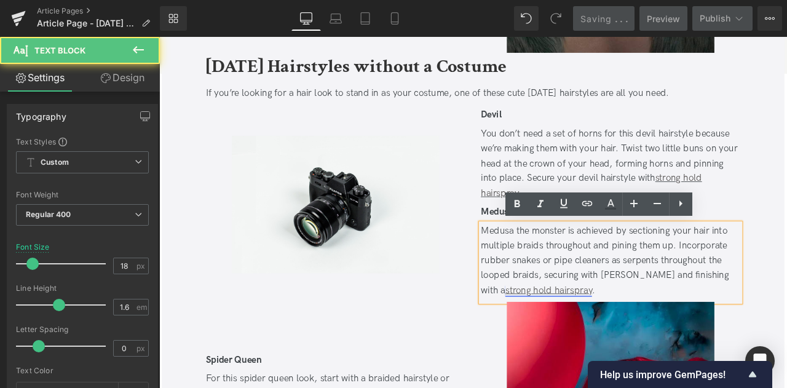
click at [620, 338] on link "strong hold hairspray" at bounding box center [620, 337] width 103 height 13
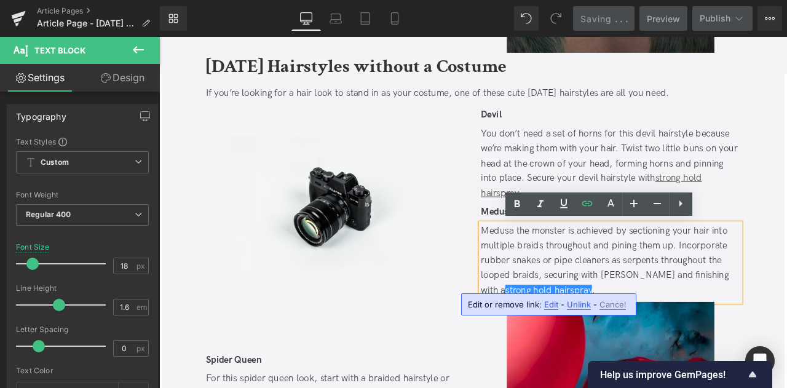
click at [549, 303] on span "Edit" at bounding box center [551, 304] width 14 height 10
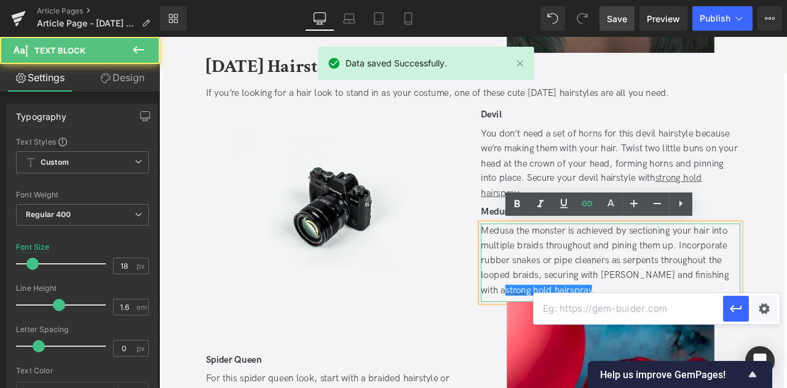
click at [671, 293] on div "Medusa the monster is achieved by sectioning your hair into multiple braids thr…" at bounding box center [694, 302] width 307 height 89
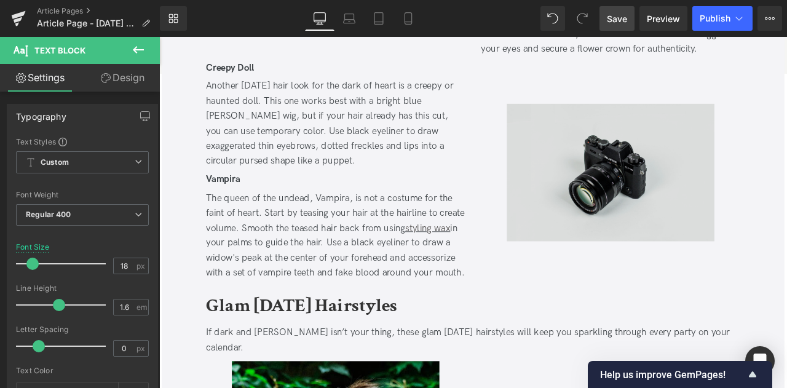
scroll to position [1075, 0]
click at [611, 188] on img at bounding box center [694, 197] width 246 height 163
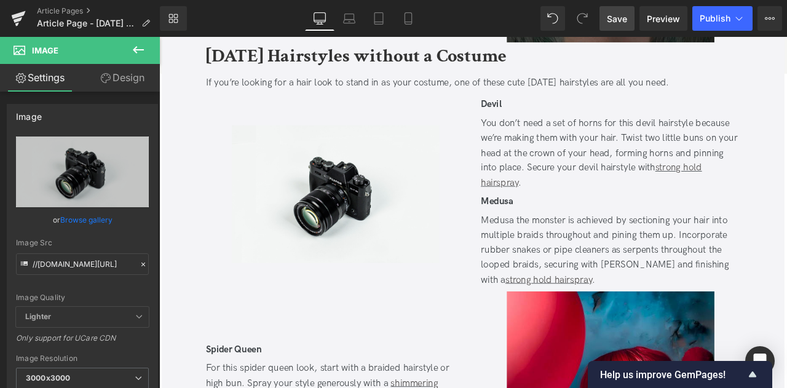
scroll to position [2161, 0]
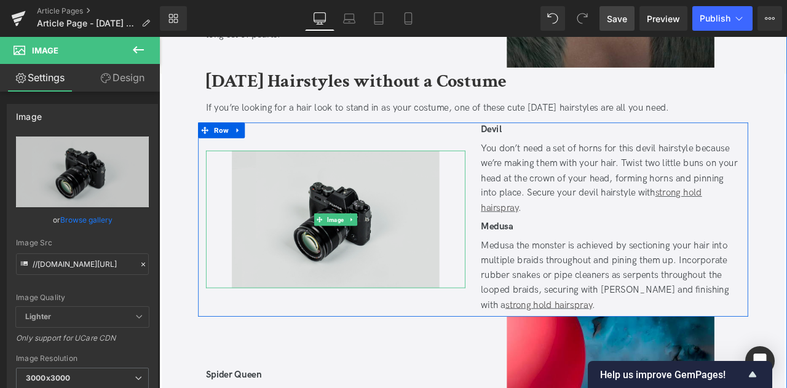
click at [414, 186] on img at bounding box center [368, 253] width 246 height 163
click at [335, 194] on img at bounding box center [368, 253] width 246 height 163
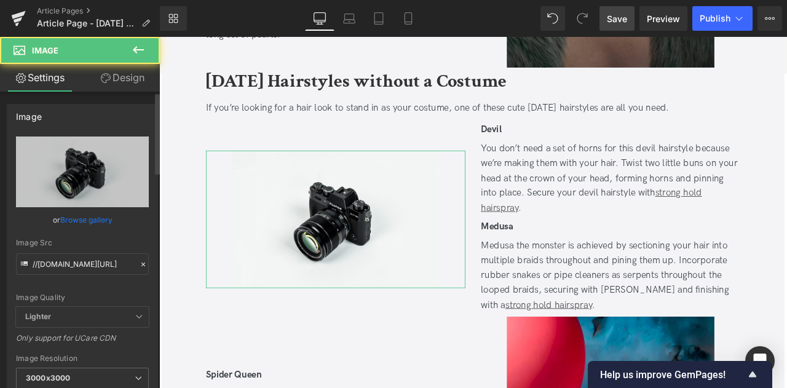
click at [80, 218] on link "Browse gallery" at bounding box center [86, 220] width 52 height 22
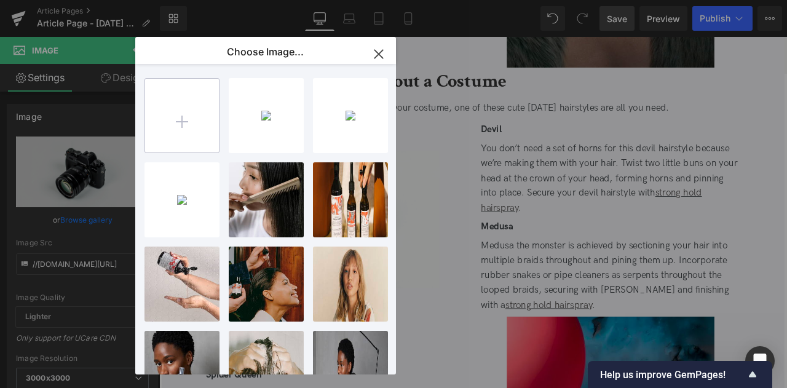
click at [171, 128] on input "file" at bounding box center [182, 116] width 74 height 74
type input "C:\fakepath\devil_tall.jpg"
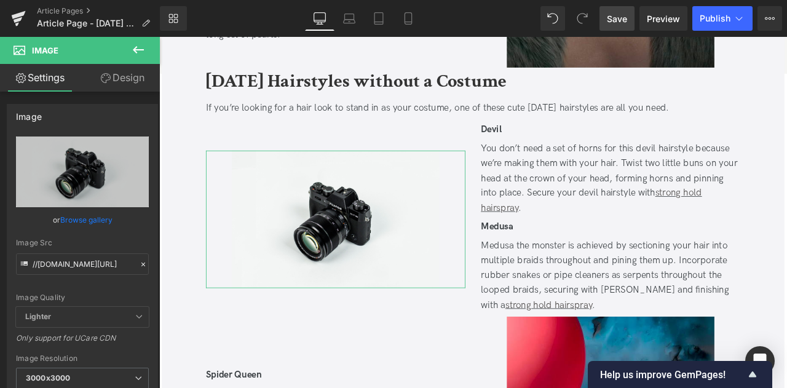
click at [92, 0] on div "Text Block You are previewing how the will restyle your page. You can not edit …" at bounding box center [393, 0] width 787 height 0
click at [92, 218] on link "Browse gallery" at bounding box center [86, 220] width 52 height 22
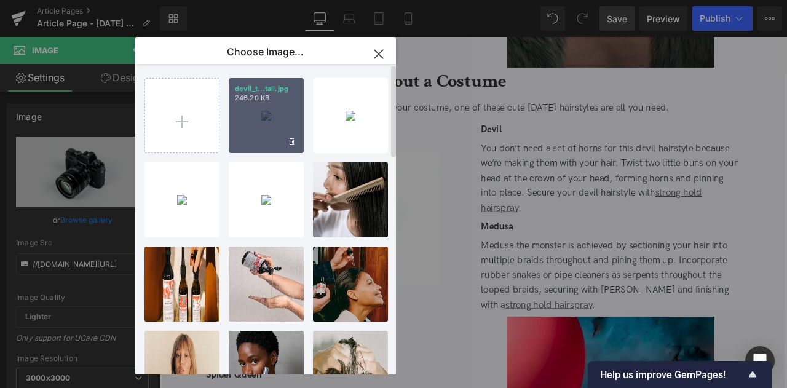
click at [252, 132] on div "devil_t...tall.jpg 246.20 KB" at bounding box center [266, 115] width 75 height 75
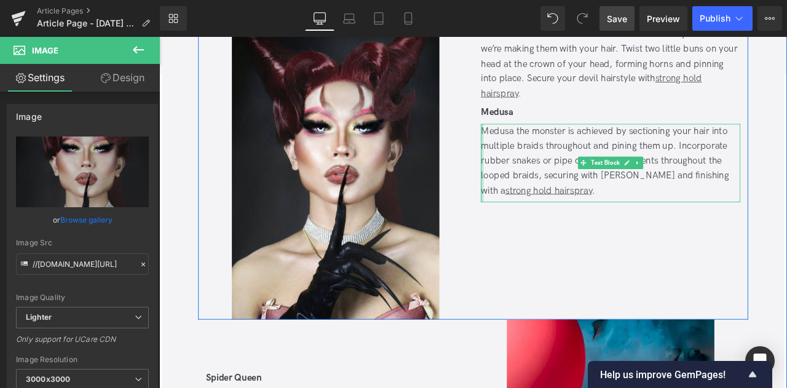
scroll to position [2297, 0]
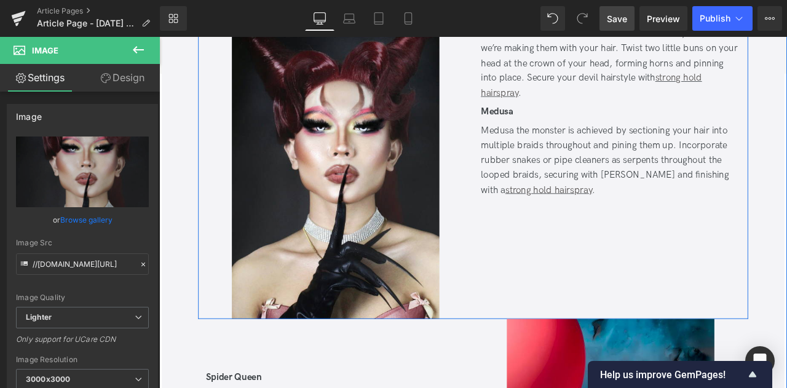
click at [540, 308] on div "Devil Text Block You don’t need a set of horns for this devil hairstyle because…" at bounding box center [694, 186] width 326 height 369
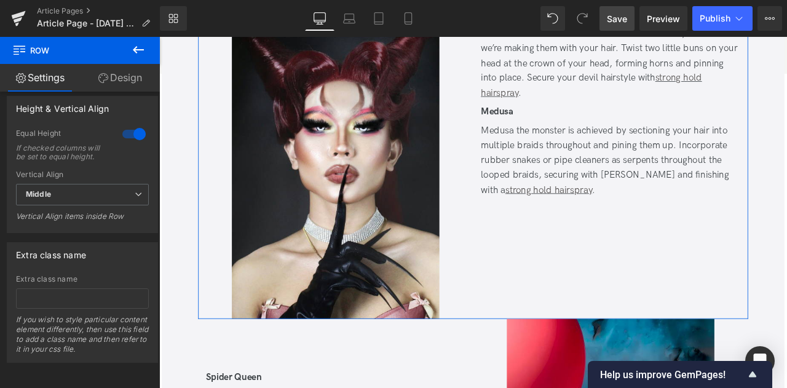
click at [124, 124] on div at bounding box center [134, 134] width 30 height 20
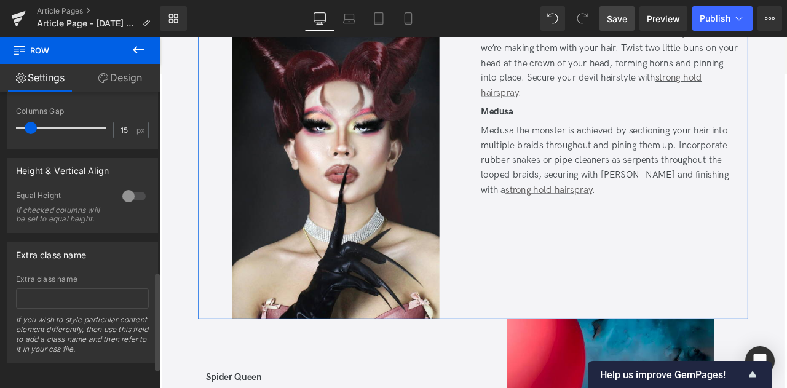
click at [127, 186] on div at bounding box center [134, 196] width 30 height 20
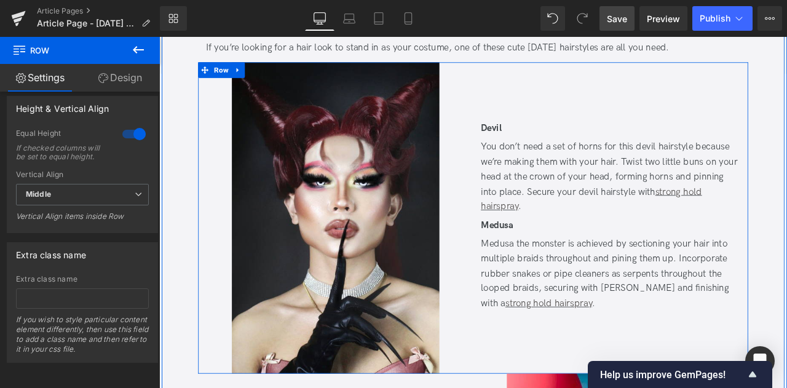
scroll to position [2231, 0]
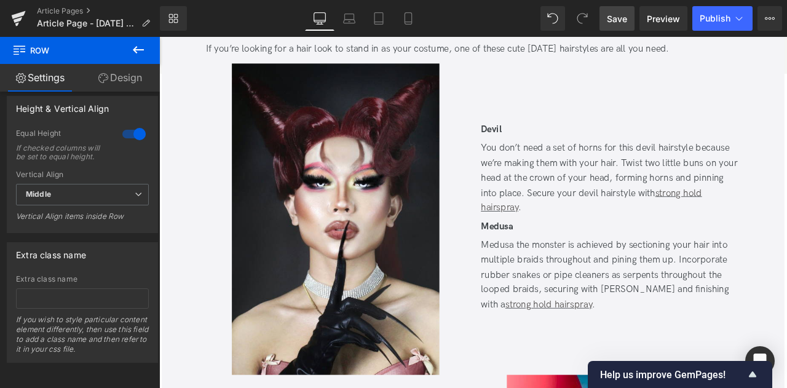
click at [606, 22] on link "Save" at bounding box center [617, 18] width 35 height 25
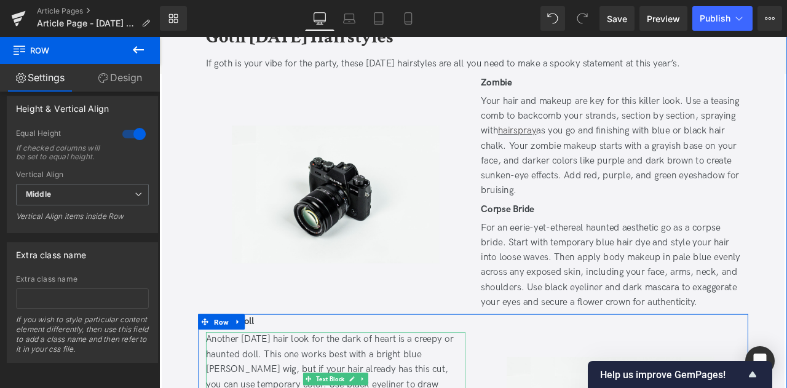
scroll to position [771, 0]
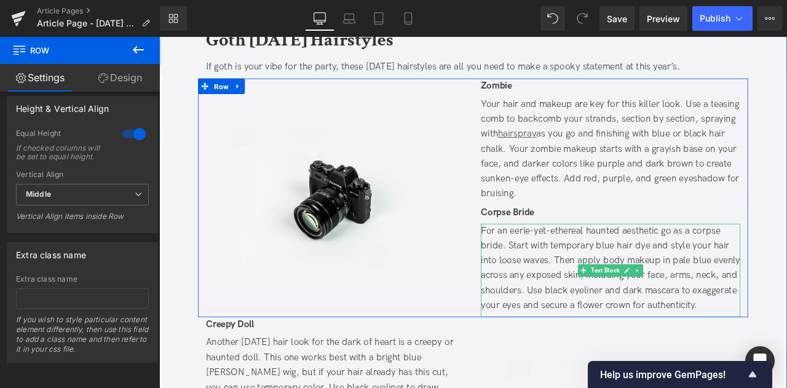
click at [625, 273] on div "For an eerie-yet-ethereal haunted aesthetic go as a corpse bride. Start with te…" at bounding box center [694, 311] width 307 height 106
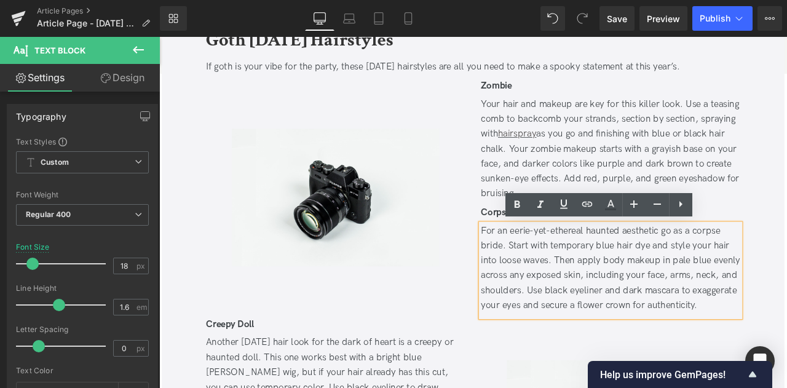
click at [651, 285] on div "For an eerie-yet-ethereal haunted aesthetic go as a corpse bride. Start with te…" at bounding box center [694, 311] width 307 height 106
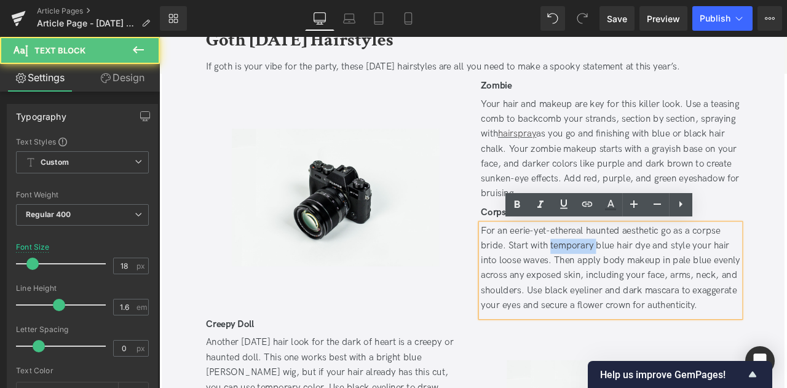
click at [651, 285] on div "For an eerie-yet-ethereal haunted aesthetic go as a corpse bride. Start with te…" at bounding box center [694, 311] width 307 height 106
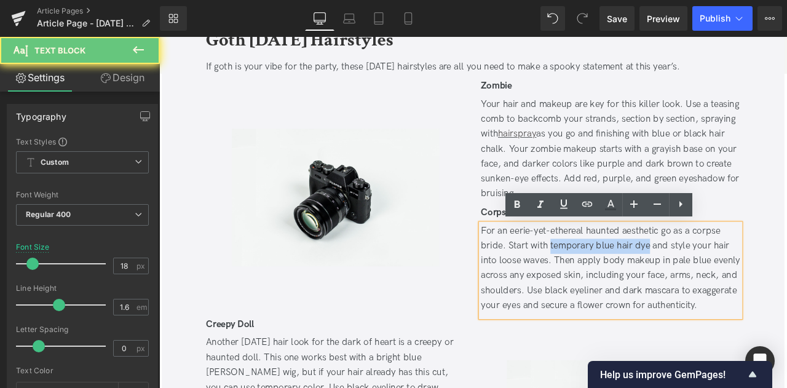
click at [726, 283] on div "For an eerie-yet-ethereal haunted aesthetic go as a corpse bride. Start with te…" at bounding box center [694, 311] width 307 height 106
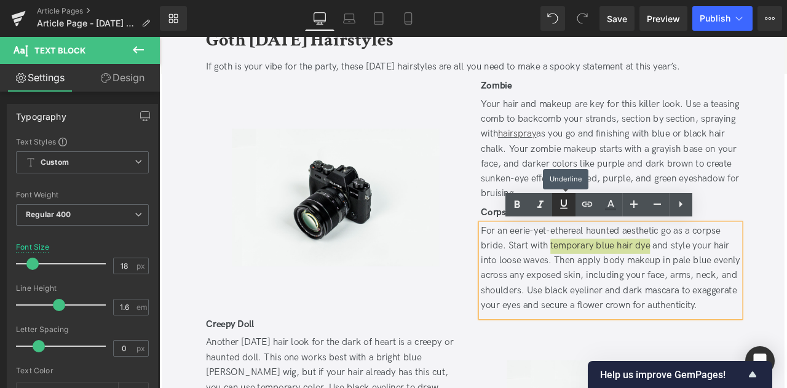
click at [568, 204] on icon at bounding box center [563, 204] width 15 height 15
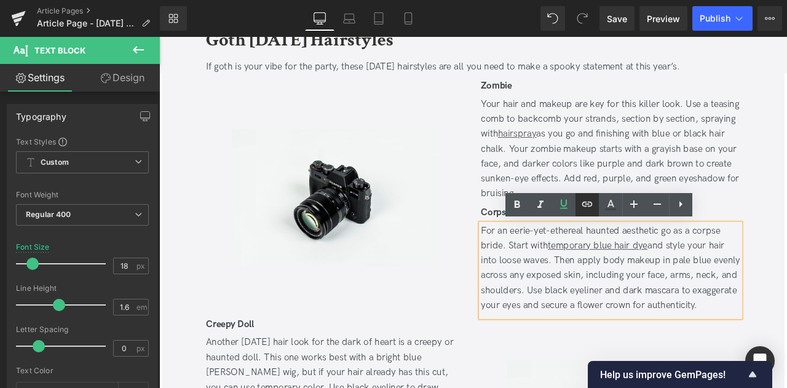
click at [589, 206] on icon at bounding box center [587, 204] width 10 height 5
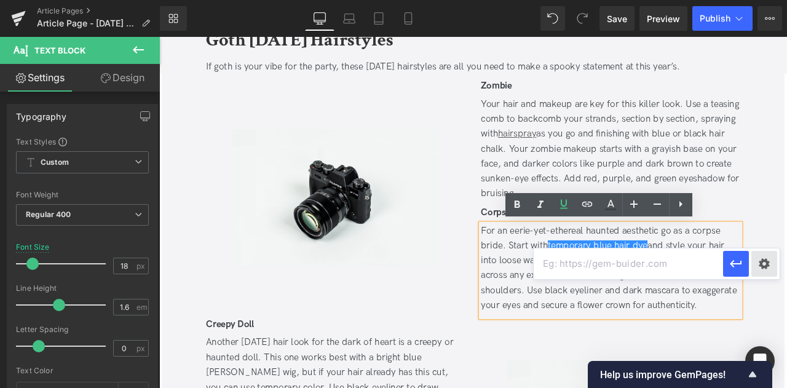
click at [770, 0] on div "Text Color Highlight Color #333333 Edit or remove link: Edit - Unlink - Cancel …" at bounding box center [393, 0] width 787 height 0
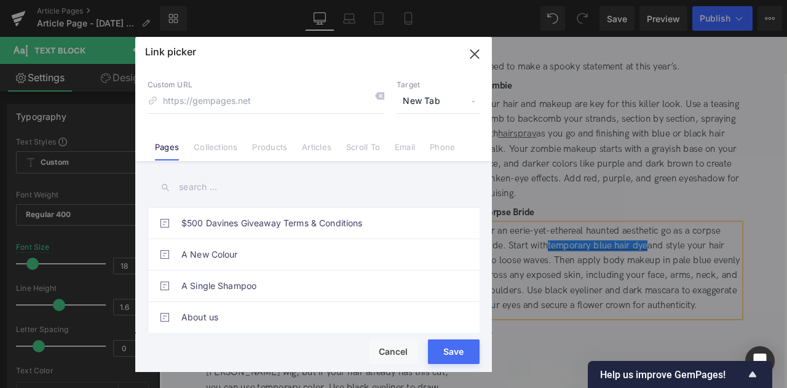
click at [204, 188] on input "text" at bounding box center [314, 187] width 332 height 28
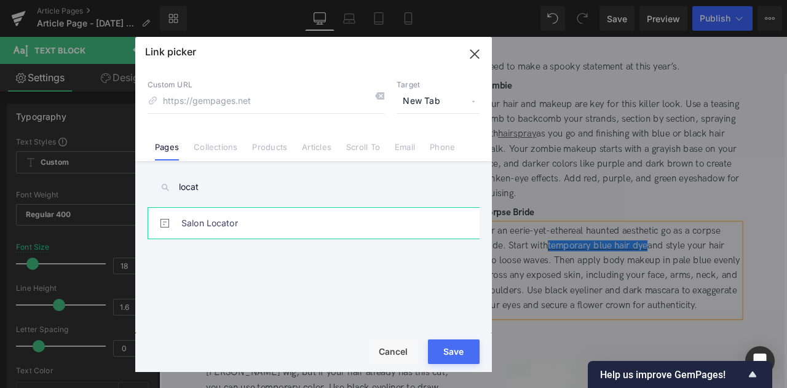
type input "locat"
click at [283, 231] on link "Salon Locator" at bounding box center [316, 223] width 271 height 31
click at [445, 349] on button "Save" at bounding box center [454, 351] width 52 height 25
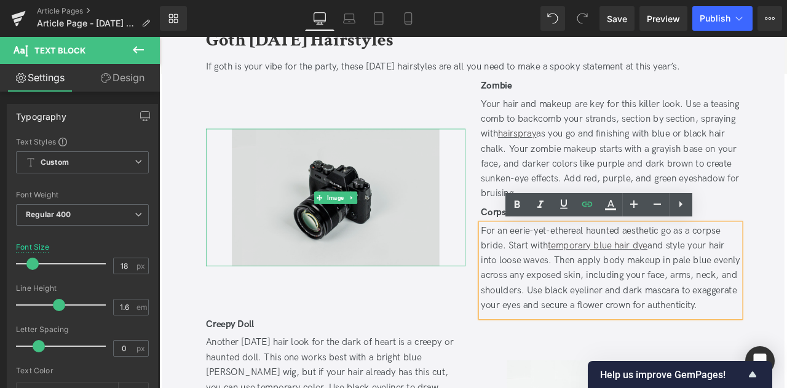
click at [376, 186] on img at bounding box center [368, 227] width 246 height 163
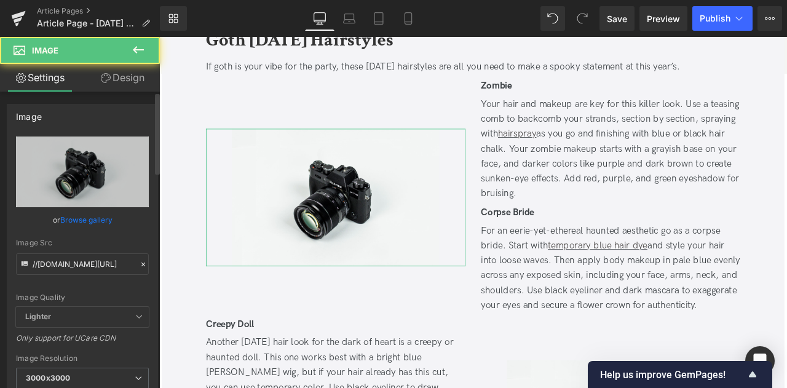
click at [100, 220] on link "Browse gallery" at bounding box center [86, 220] width 52 height 22
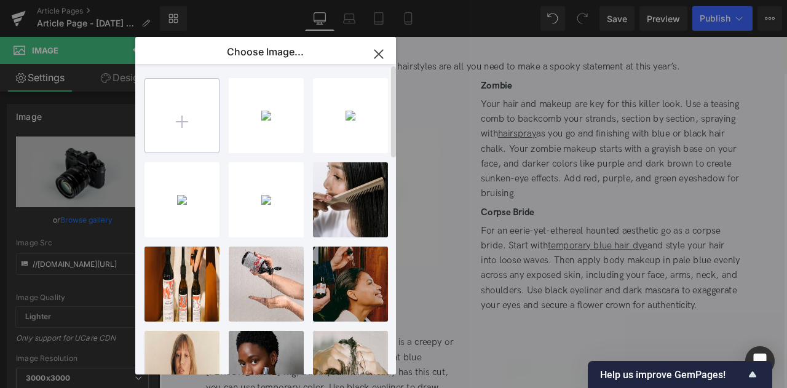
click at [167, 131] on input "file" at bounding box center [182, 116] width 74 height 74
type input "C:\fakepath\bride_tall.jpg"
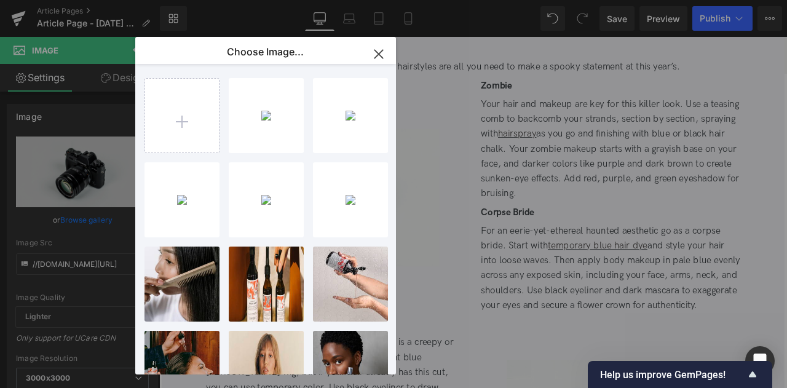
click at [84, 0] on div "Text Block You are previewing how the will restyle your page. You can not edit …" at bounding box center [393, 0] width 787 height 0
click at [84, 216] on link "Browse gallery" at bounding box center [86, 220] width 52 height 22
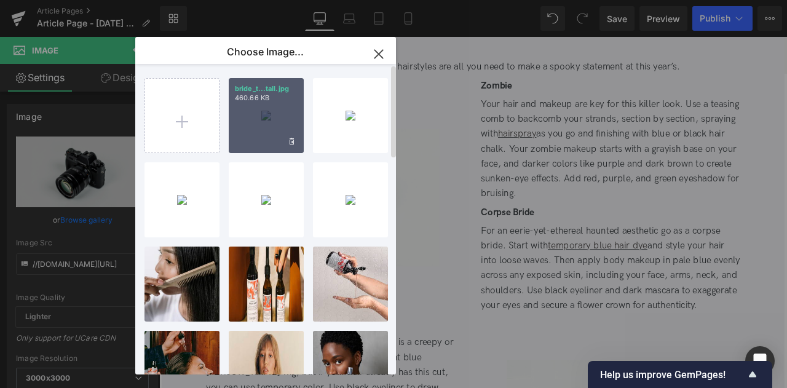
click at [271, 115] on div "bride_t...tall.jpg 460.66 KB" at bounding box center [266, 115] width 75 height 75
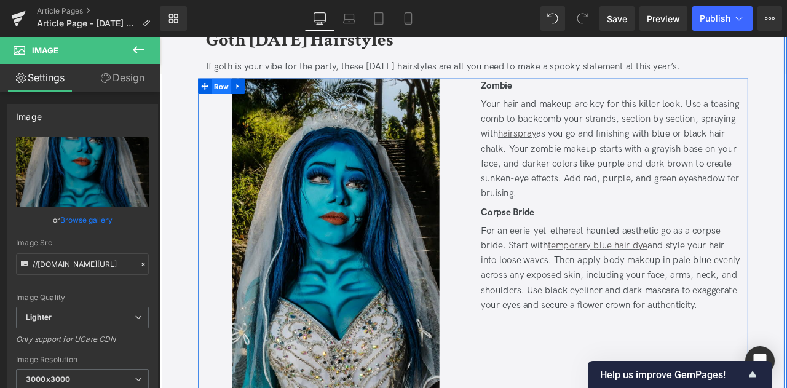
click at [231, 93] on span "Row" at bounding box center [232, 95] width 23 height 18
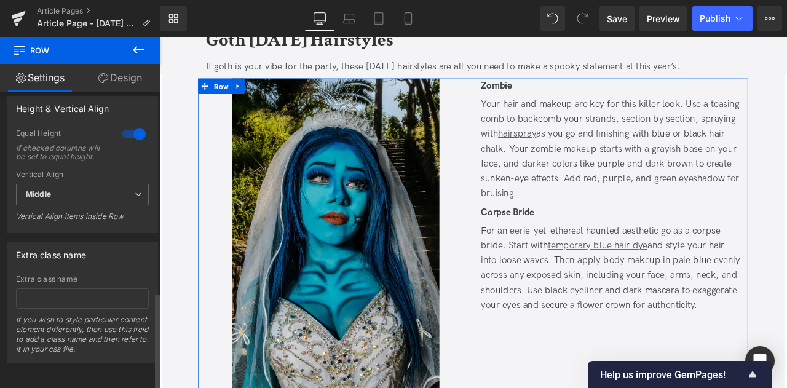
click at [130, 124] on div at bounding box center [134, 134] width 30 height 20
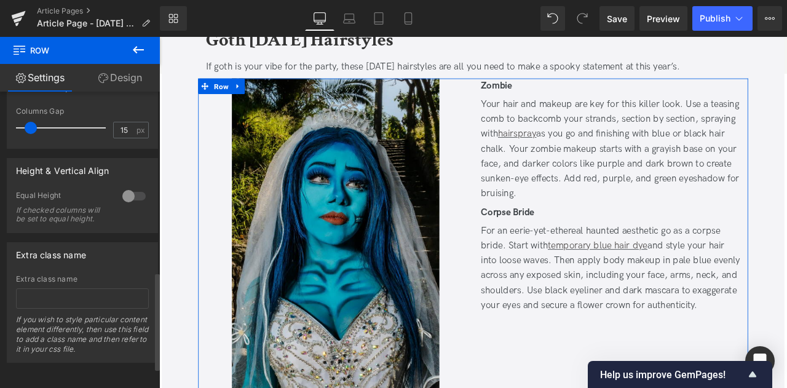
click at [129, 186] on div at bounding box center [134, 196] width 30 height 20
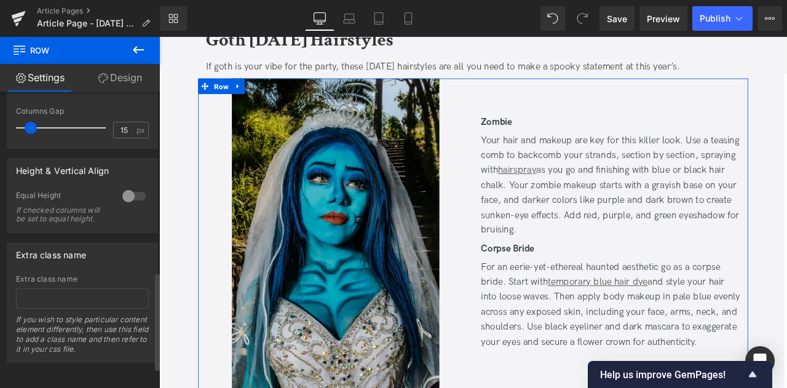
scroll to position [608, 0]
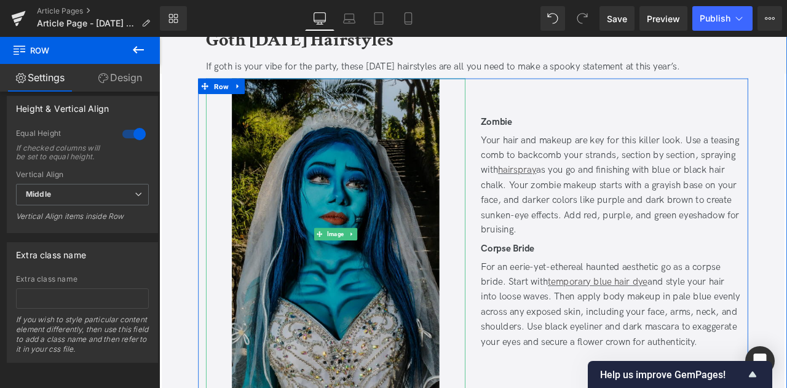
click at [290, 285] on img at bounding box center [368, 270] width 246 height 369
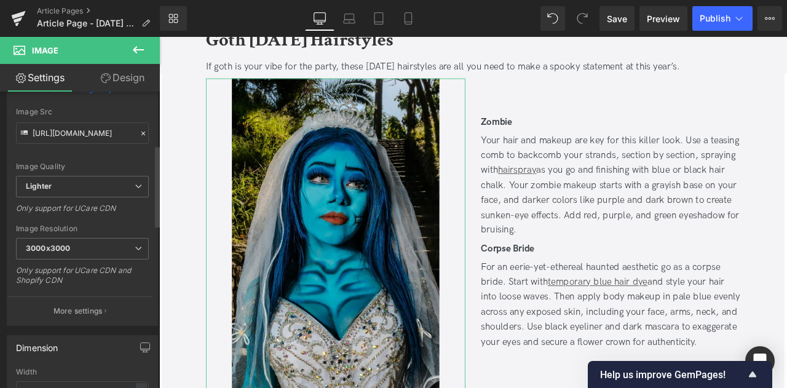
scroll to position [197, 0]
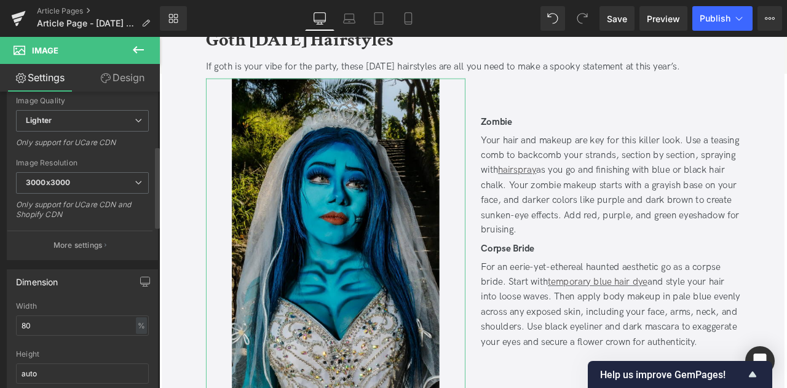
click at [63, 304] on div "Width" at bounding box center [82, 306] width 133 height 9
click at [53, 318] on input "80" at bounding box center [82, 325] width 133 height 20
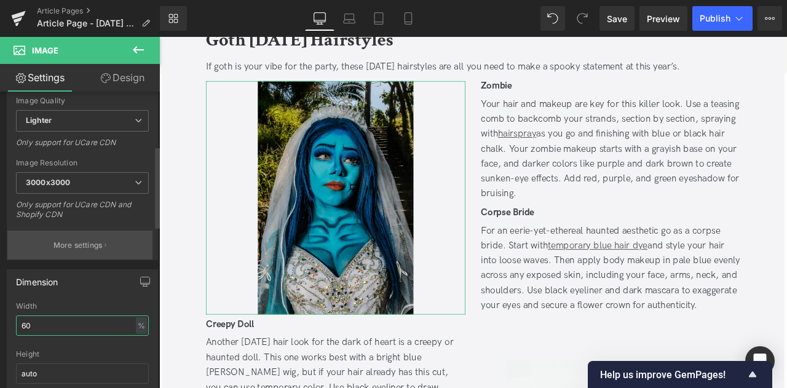
type input "6"
type input "70"
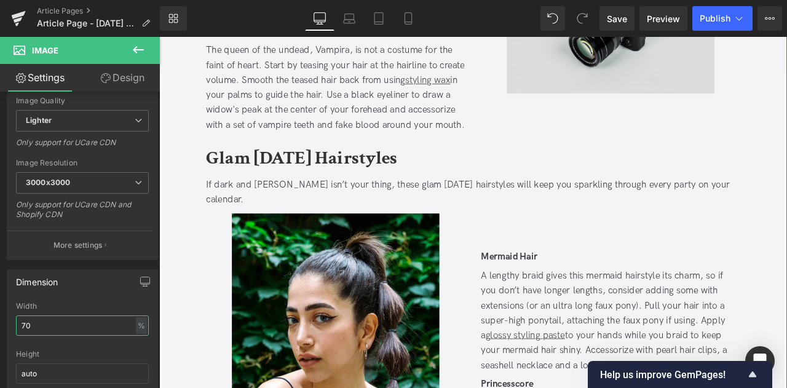
scroll to position [1294, 0]
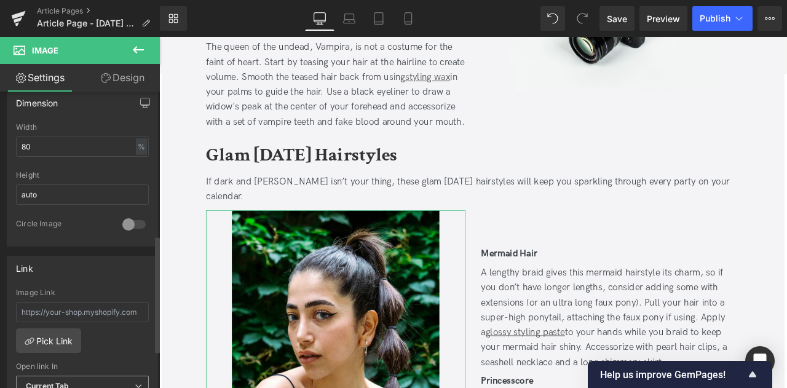
scroll to position [363, 0]
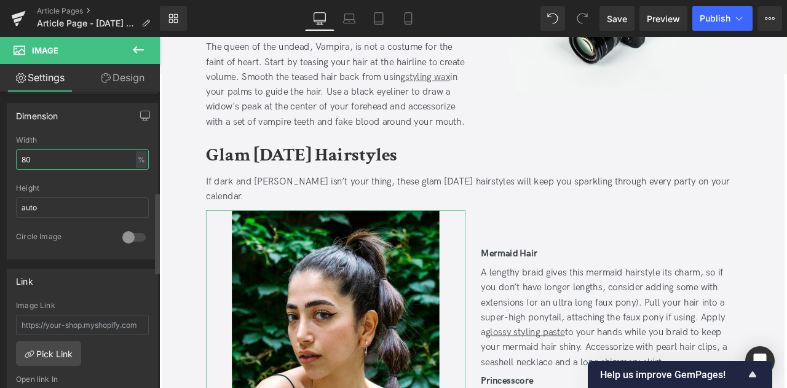
click at [41, 160] on input "80" at bounding box center [82, 159] width 133 height 20
type input "70"
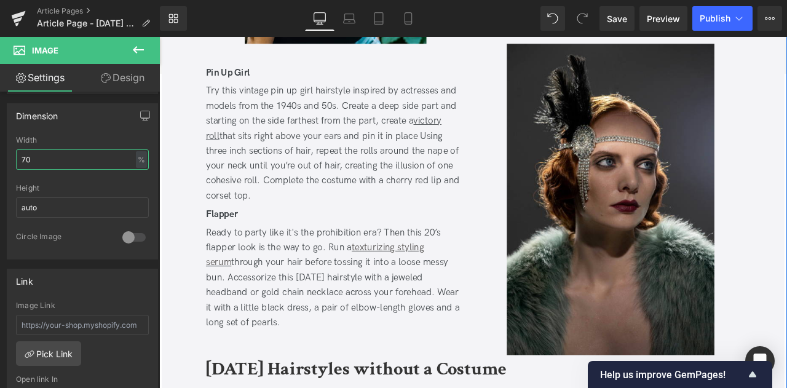
scroll to position [1814, 0]
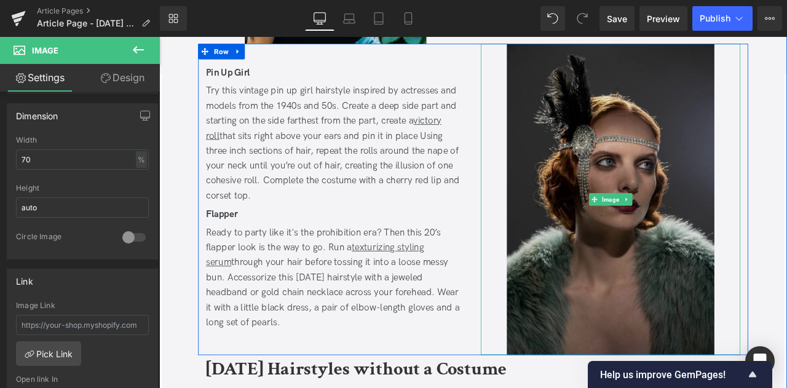
click at [648, 176] on img at bounding box center [694, 229] width 246 height 369
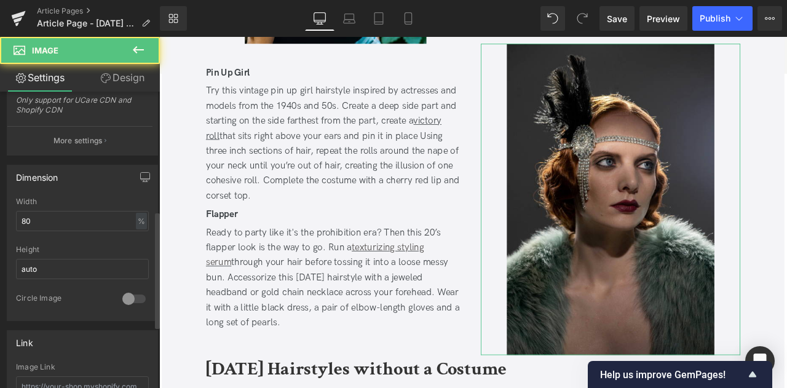
scroll to position [304, 0]
click at [36, 217] on input "80" at bounding box center [82, 218] width 133 height 20
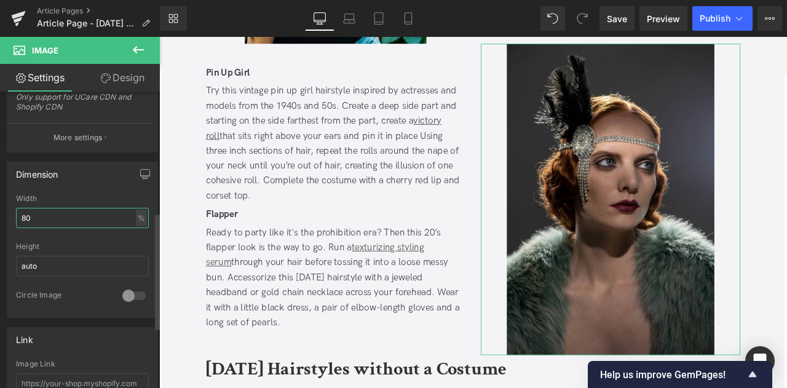
click at [36, 217] on input "80" at bounding box center [82, 218] width 133 height 20
type input "70"
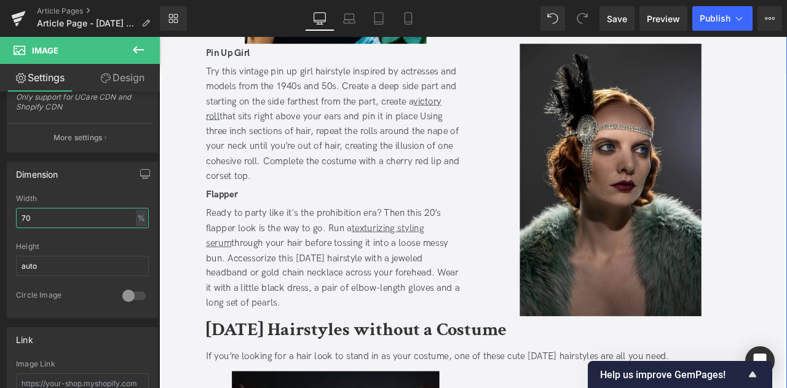
scroll to position [2183, 0]
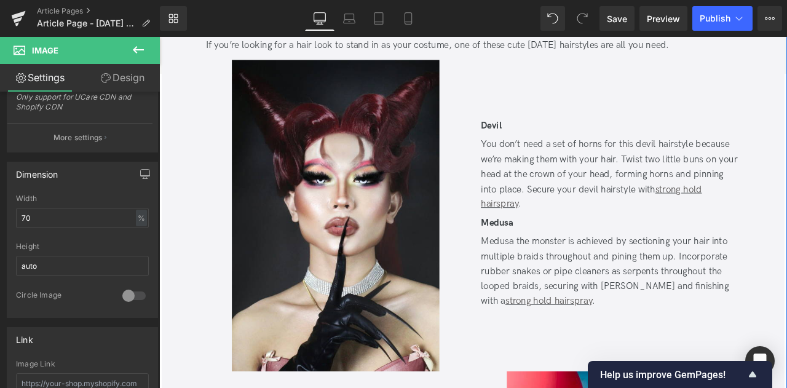
click at [292, 218] on img at bounding box center [368, 248] width 246 height 369
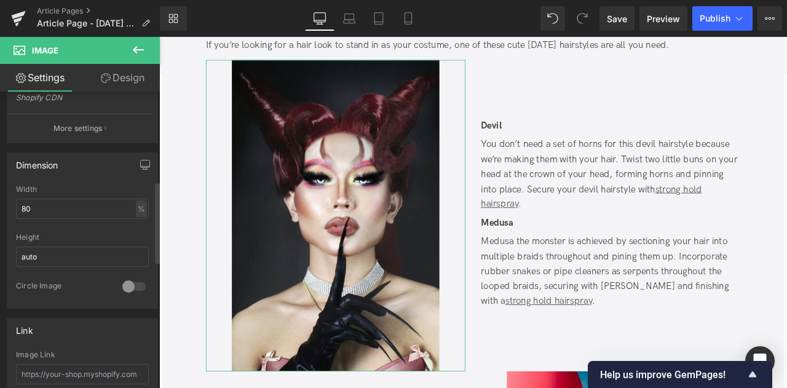
scroll to position [309, 0]
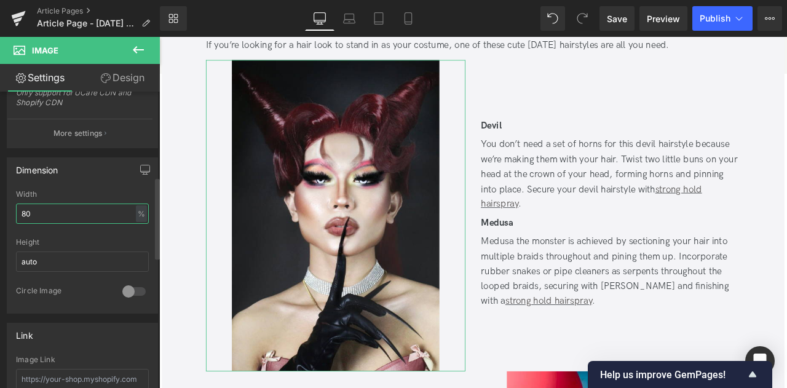
click at [25, 208] on input "80" at bounding box center [82, 214] width 133 height 20
type input "70"
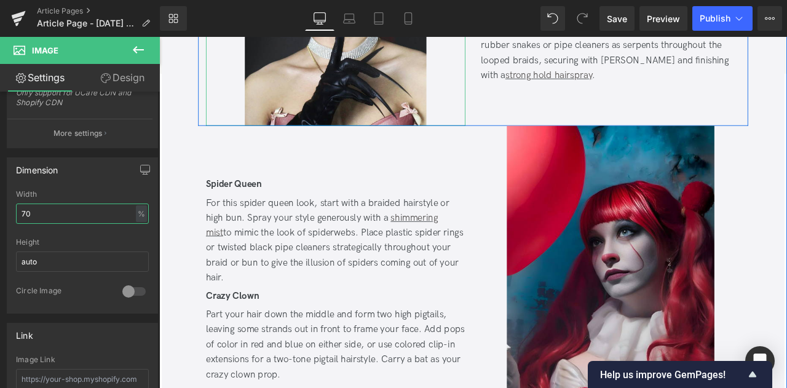
scroll to position [2428, 0]
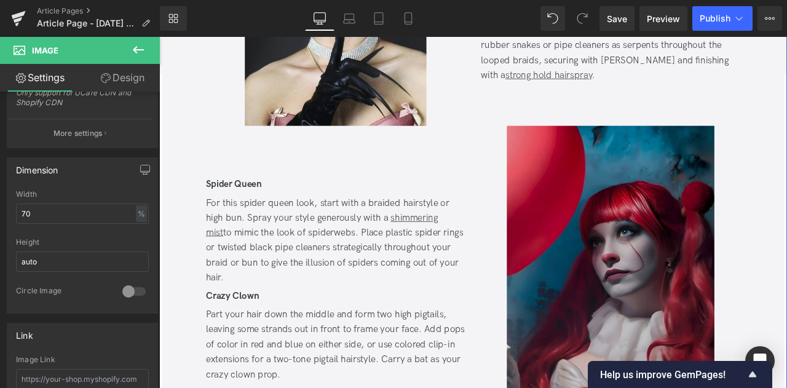
click at [656, 225] on img at bounding box center [694, 326] width 246 height 369
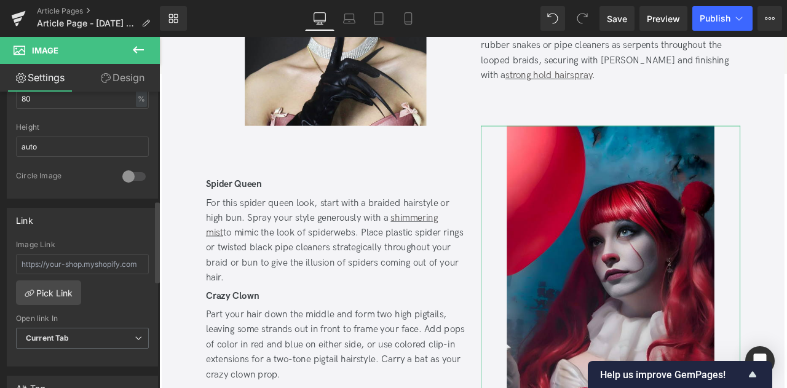
scroll to position [384, 0]
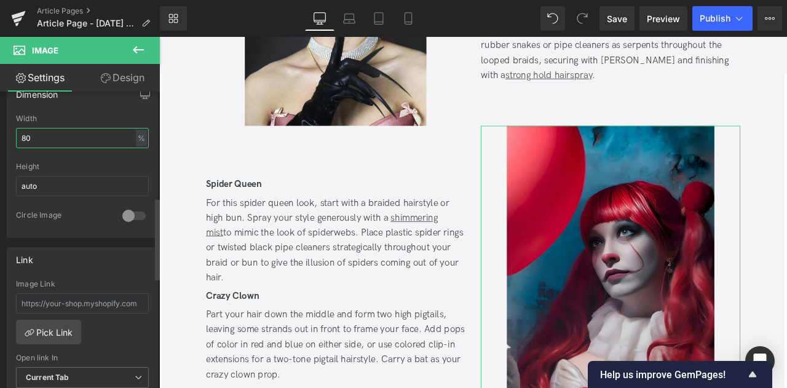
click at [27, 130] on input "80" at bounding box center [82, 138] width 133 height 20
type input "70"
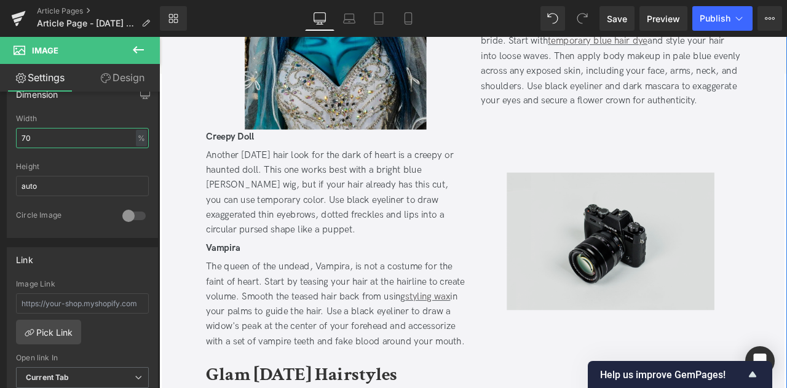
scroll to position [1033, 0]
click at [687, 247] on img at bounding box center [694, 279] width 246 height 163
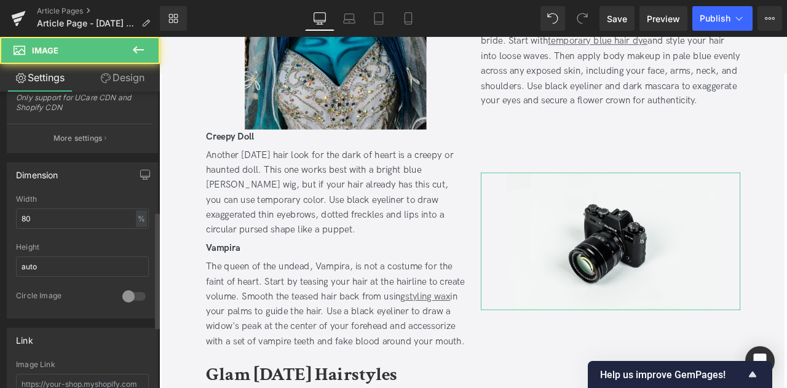
scroll to position [302, 0]
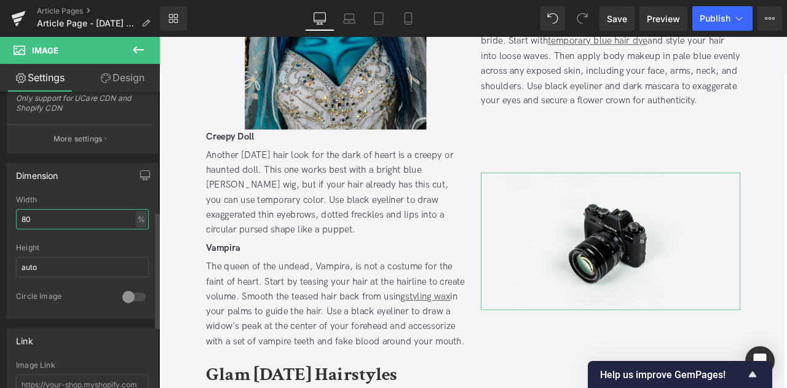
click at [23, 218] on input "80" at bounding box center [82, 219] width 133 height 20
type input "70"
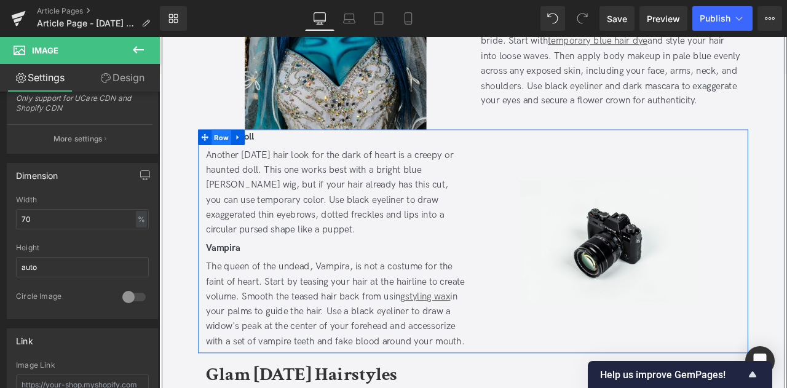
click at [237, 157] on span "Row" at bounding box center [232, 156] width 23 height 18
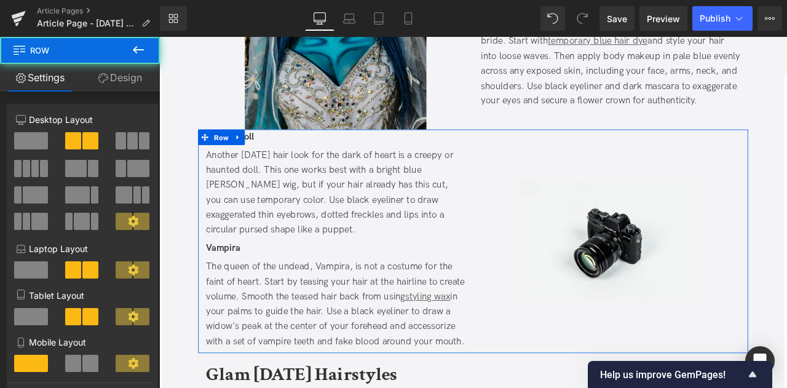
click at [122, 76] on link "Design" at bounding box center [120, 78] width 80 height 28
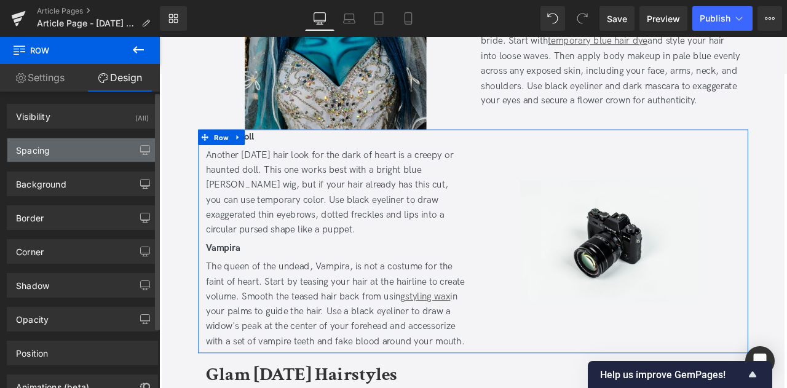
click at [56, 150] on div "Spacing" at bounding box center [82, 149] width 150 height 23
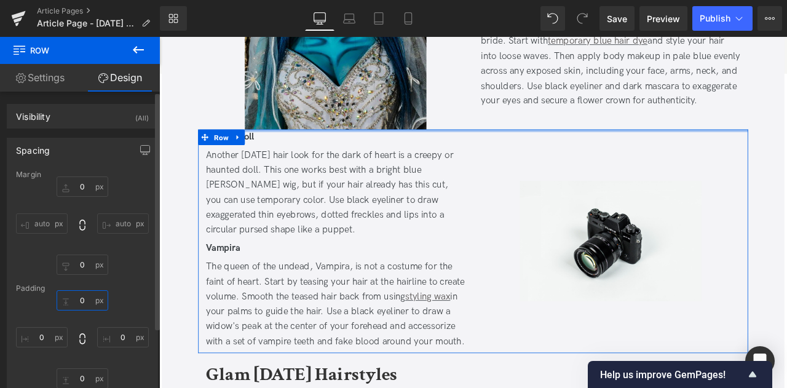
click at [85, 296] on input "0" at bounding box center [83, 300] width 52 height 20
type input "10"
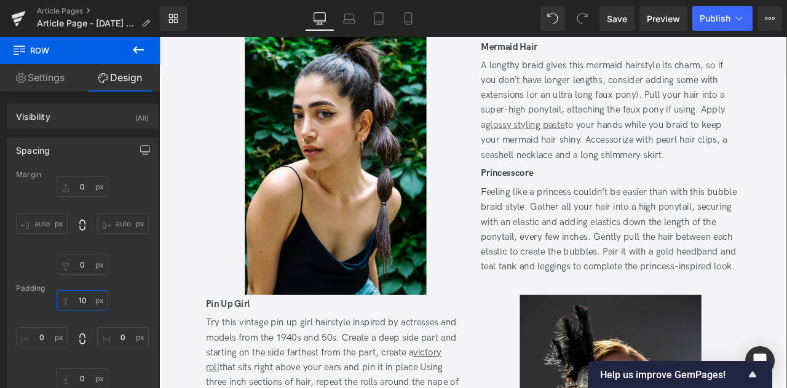
scroll to position [1526, 0]
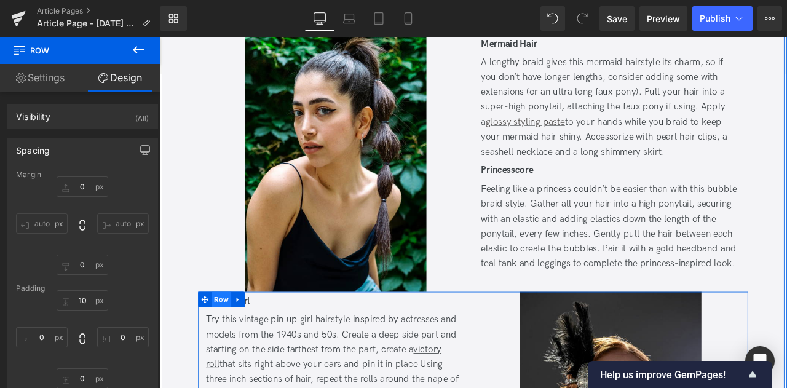
click at [226, 342] on span "Row" at bounding box center [232, 348] width 23 height 18
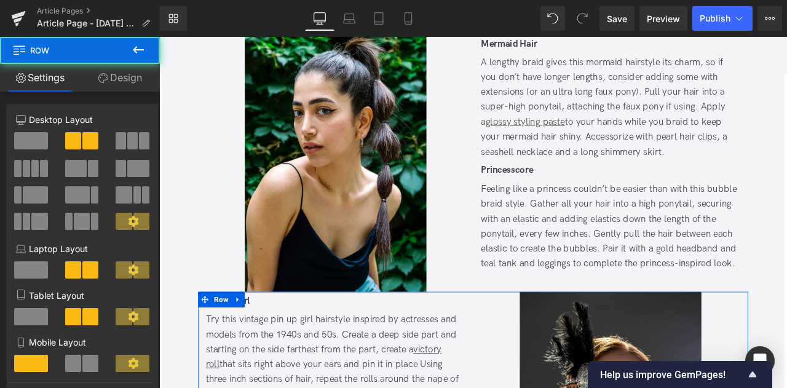
click at [116, 82] on link "Design" at bounding box center [120, 78] width 80 height 28
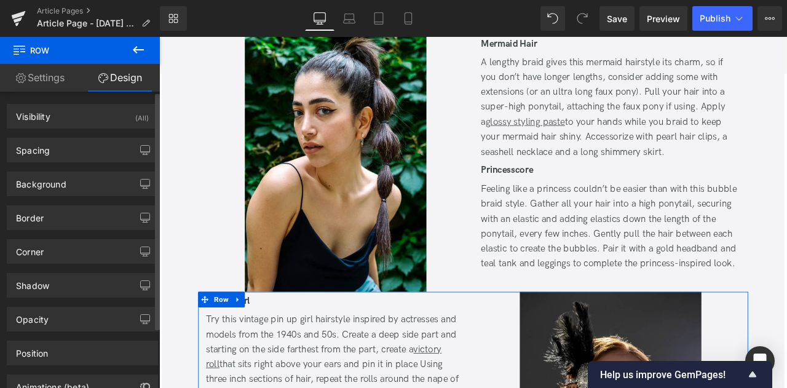
click at [76, 163] on div "Background Color & Image color Color % Image Replace Image Upload image or Brow…" at bounding box center [82, 179] width 165 height 34
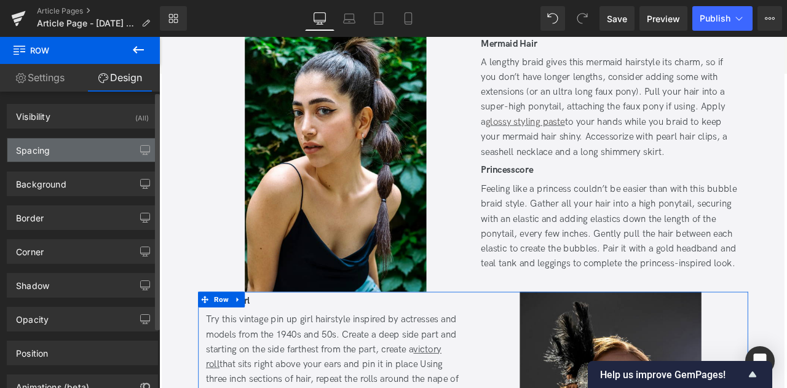
click at [65, 160] on div "Spacing" at bounding box center [82, 149] width 150 height 23
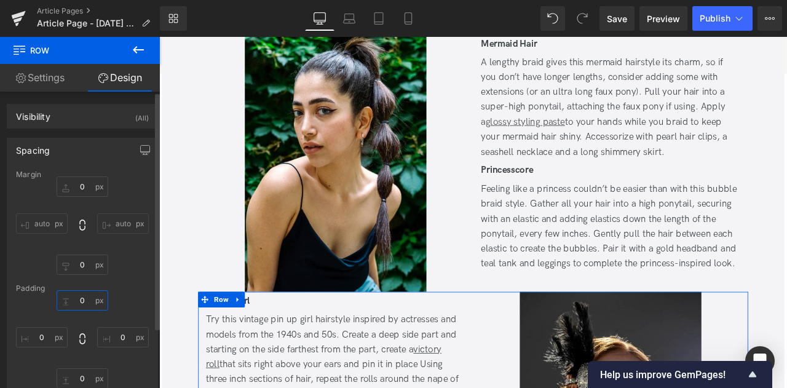
click at [88, 295] on input "text" at bounding box center [83, 300] width 52 height 20
type input "10"
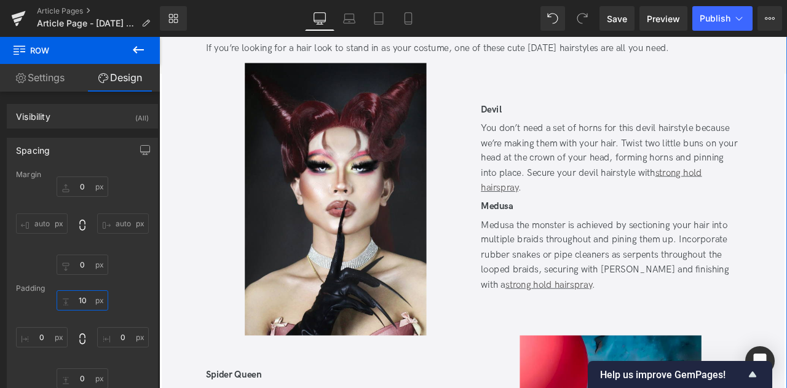
scroll to position [2238, 0]
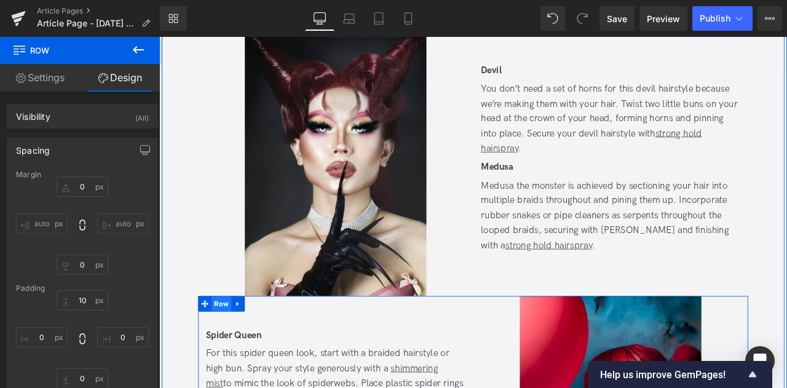
click at [235, 354] on span "Row" at bounding box center [232, 353] width 23 height 18
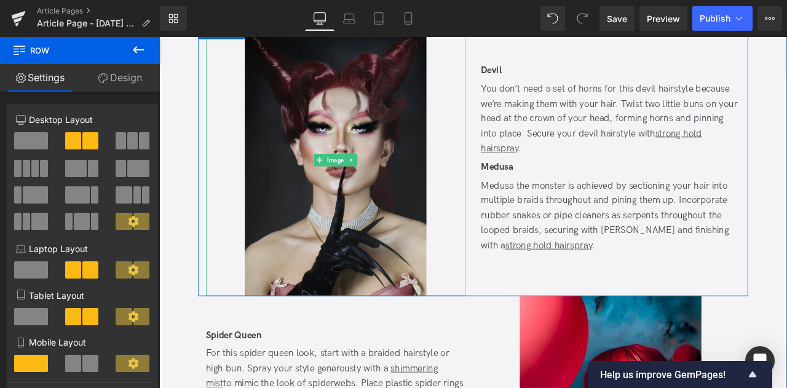
scroll to position [2580, 0]
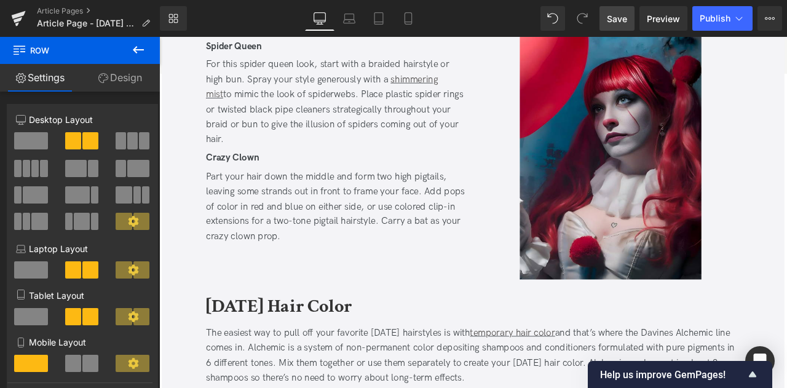
click at [622, 23] on span "Save" at bounding box center [617, 18] width 20 height 13
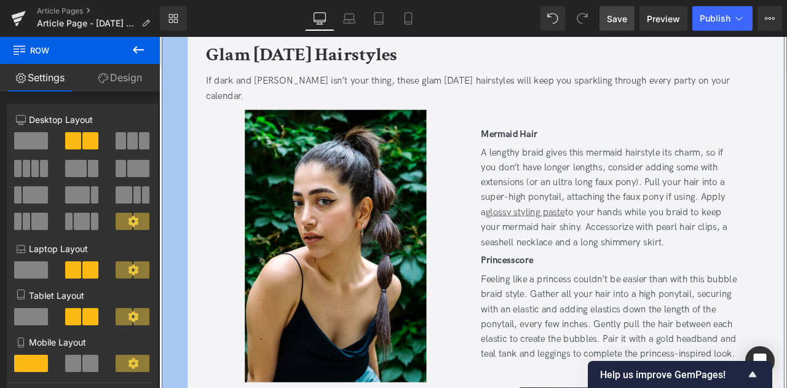
scroll to position [1420, 0]
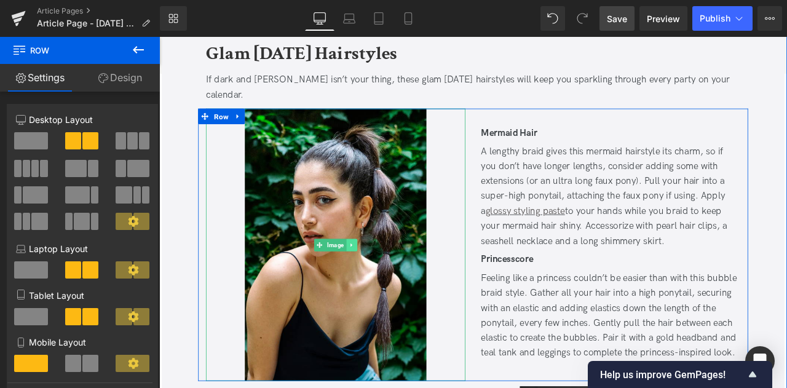
click at [387, 286] on link at bounding box center [387, 283] width 13 height 15
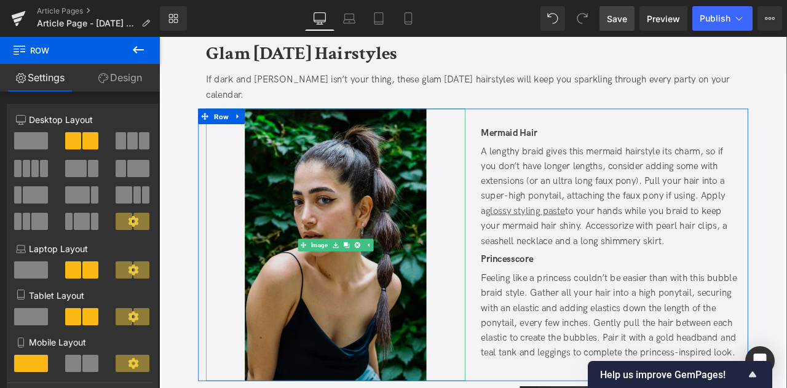
click at [330, 217] on img at bounding box center [368, 283] width 215 height 323
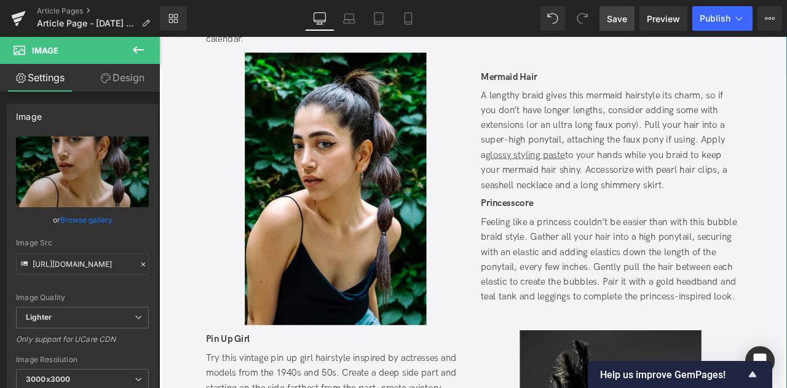
scroll to position [1488, 0]
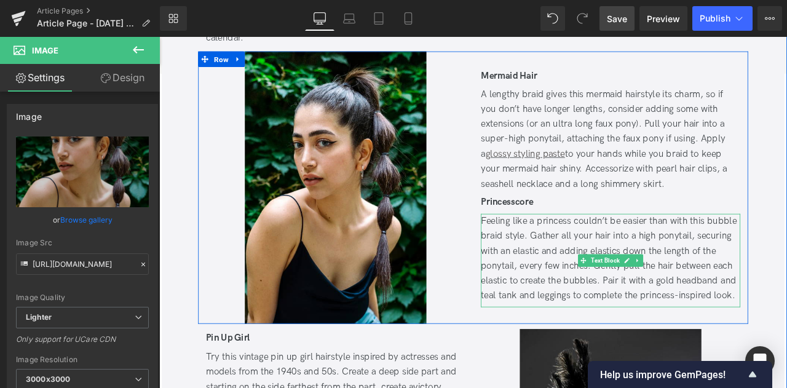
click at [579, 295] on div "Feeling like a princess couldn’t be easier than with this bubble braid style. G…" at bounding box center [694, 300] width 307 height 106
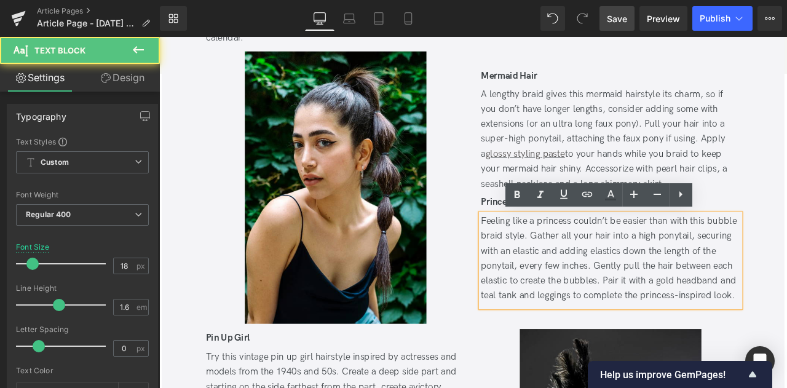
click at [607, 272] on div "Feeling like a princess couldn’t be easier than with this bubble braid style. G…" at bounding box center [694, 300] width 307 height 106
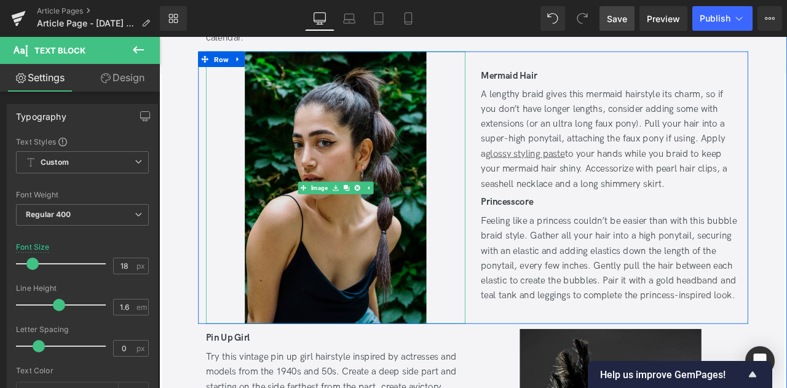
click at [325, 230] on img at bounding box center [368, 215] width 215 height 323
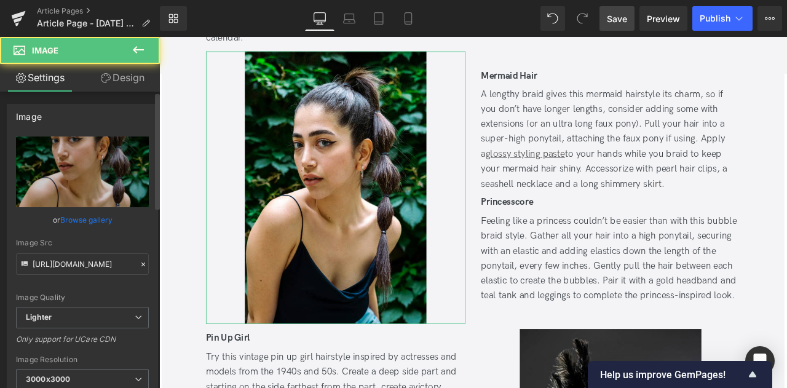
click at [73, 233] on div "Image Quality Lighter Lightest Lighter Lighter Lightest Only support for UCare …" at bounding box center [82, 222] width 133 height 170
click at [79, 228] on link "Browse gallery" at bounding box center [86, 220] width 52 height 22
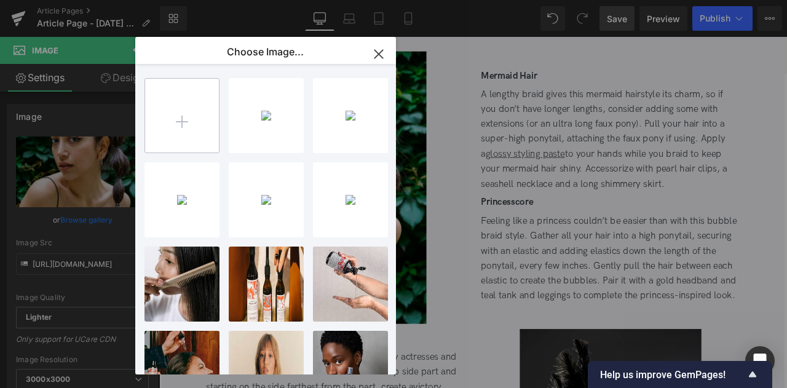
click at [196, 122] on input "file" at bounding box center [182, 116] width 74 height 74
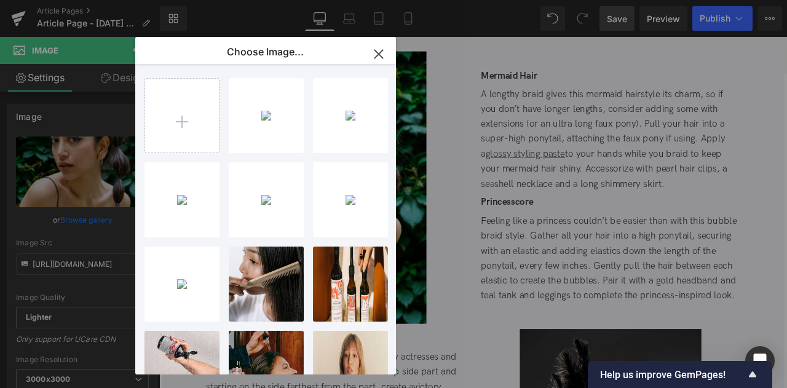
click at [66, 0] on div "Row You are previewing how the will restyle your page. You can not edit Element…" at bounding box center [393, 0] width 787 height 0
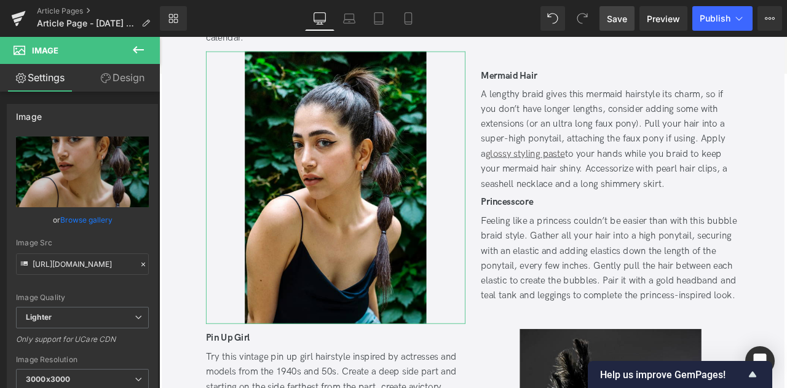
click at [66, 223] on link "Browse gallery" at bounding box center [86, 220] width 52 height 22
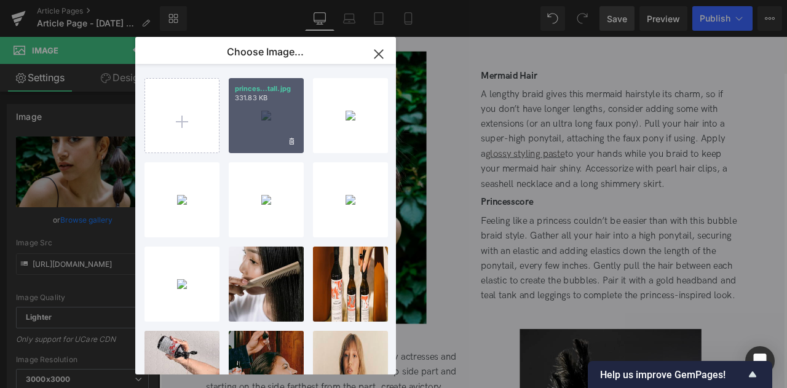
click at [258, 116] on div "princes...tall.jpg 331.83 KB" at bounding box center [266, 115] width 75 height 75
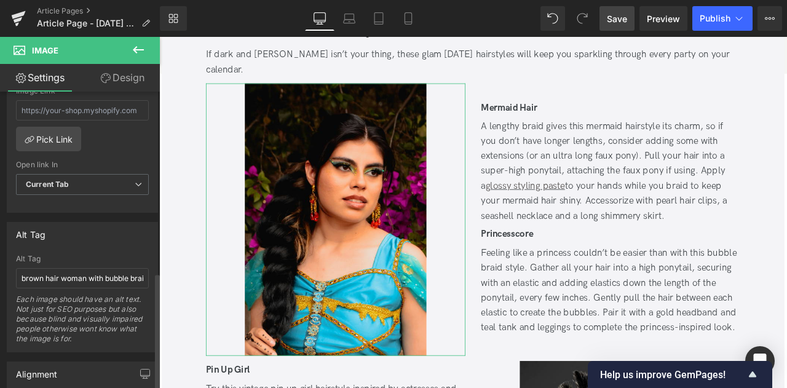
scroll to position [578, 0]
click at [72, 270] on input "brown hair woman with bubble braids hairstyle" at bounding box center [82, 277] width 133 height 20
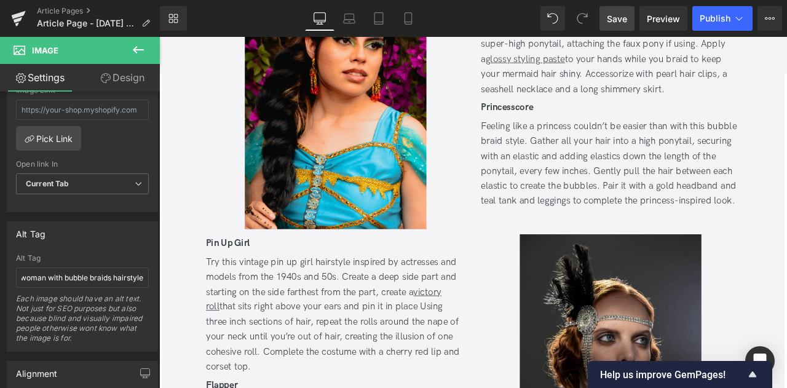
scroll to position [0, 0]
click at [614, 20] on span "Save" at bounding box center [617, 18] width 20 height 13
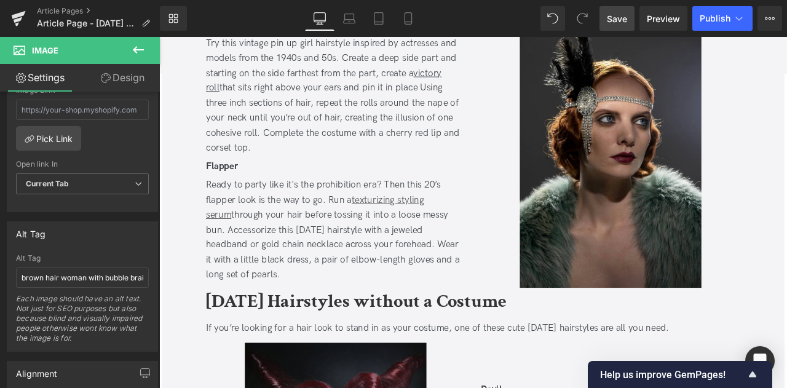
scroll to position [1793, 0]
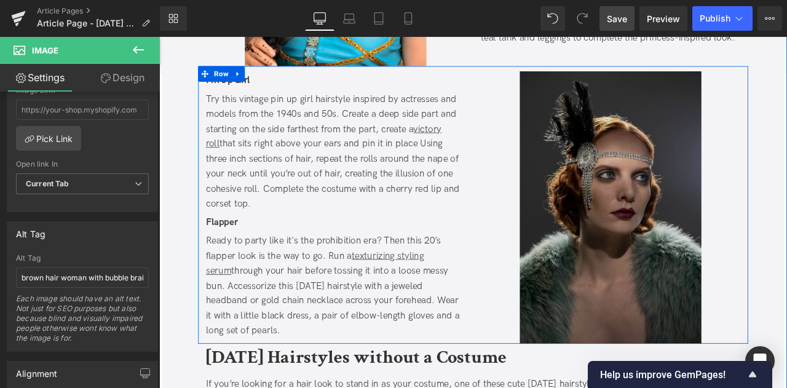
click at [692, 191] on img at bounding box center [694, 239] width 215 height 323
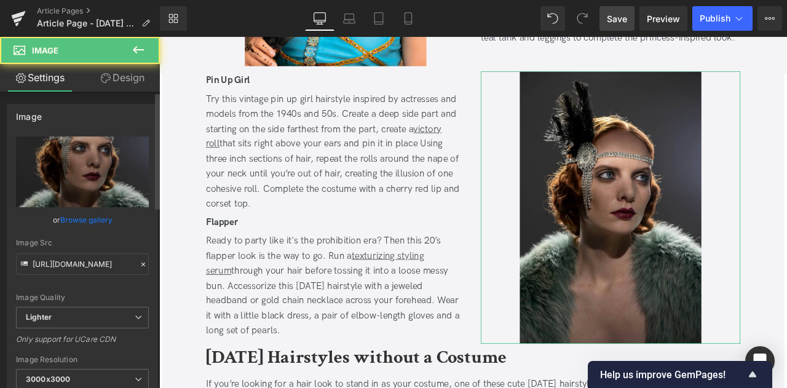
click at [84, 223] on link "Browse gallery" at bounding box center [86, 220] width 52 height 22
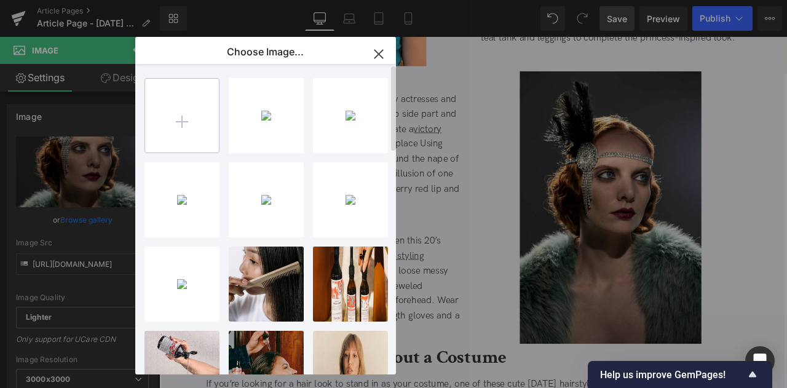
click at [167, 136] on input "file" at bounding box center [182, 116] width 74 height 74
type input "C:\fakepath\flapper_tall.jpg"
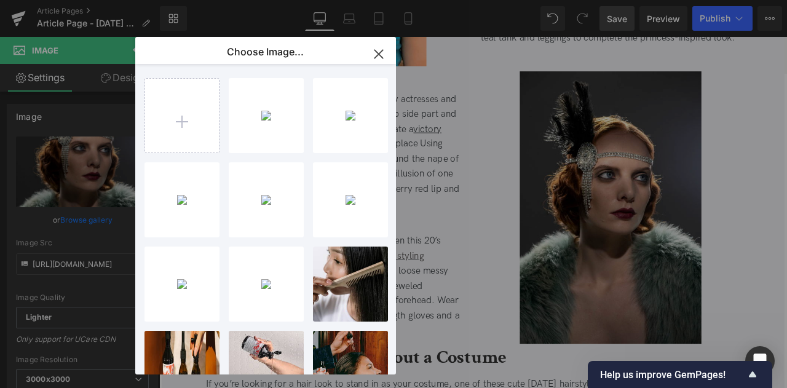
click at [85, 0] on div "Row You are previewing how the will restyle your page. You can not edit Element…" at bounding box center [393, 0] width 787 height 0
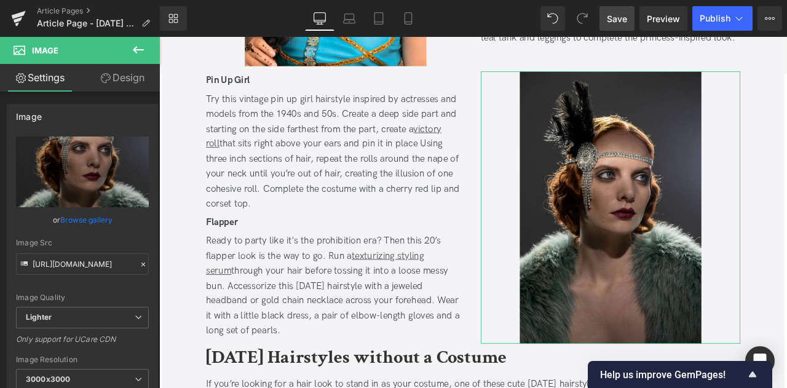
click at [85, 224] on link "Browse gallery" at bounding box center [86, 220] width 52 height 22
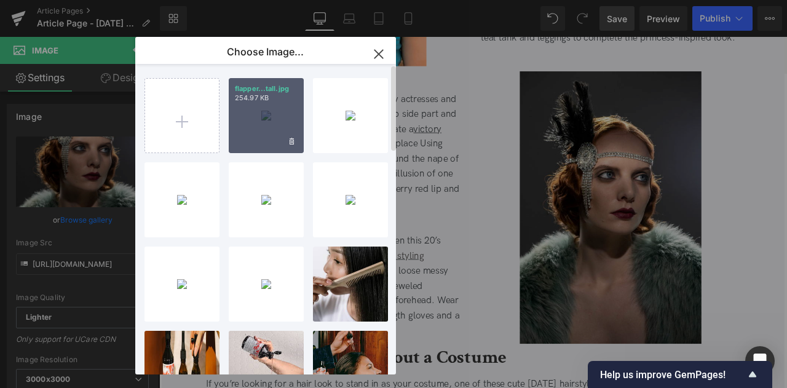
click at [257, 130] on div "flapper...tall.jpg 254.97 KB" at bounding box center [266, 115] width 75 height 75
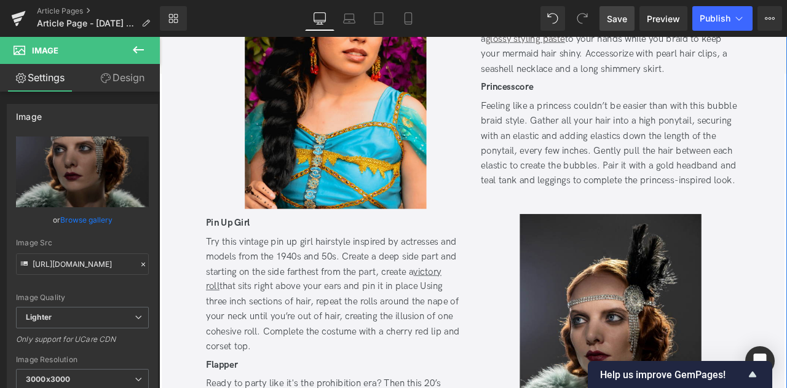
scroll to position [1604, 0]
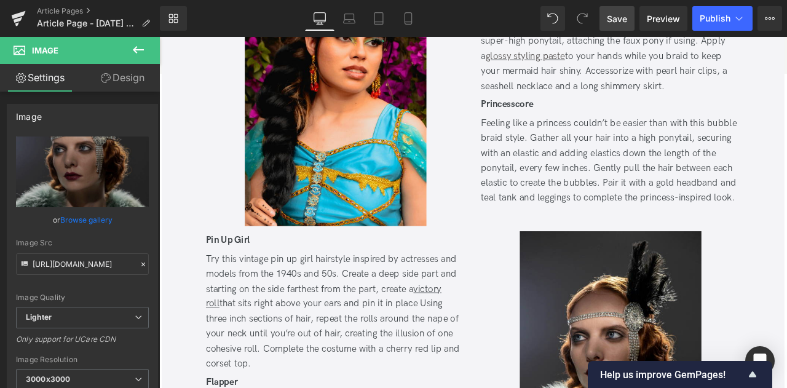
click at [620, 17] on span "Save" at bounding box center [617, 18] width 20 height 13
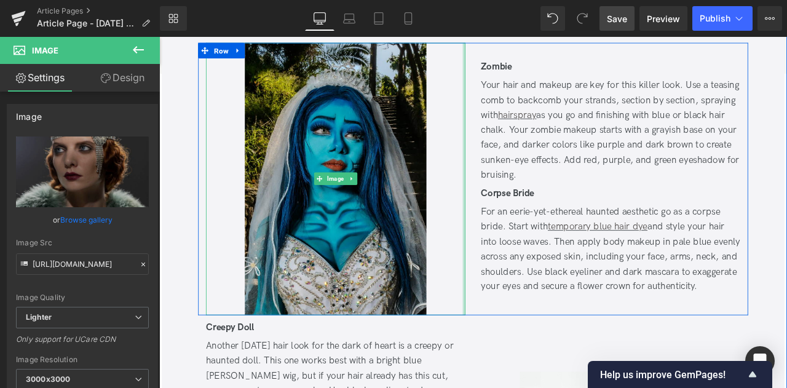
scroll to position [1071, 0]
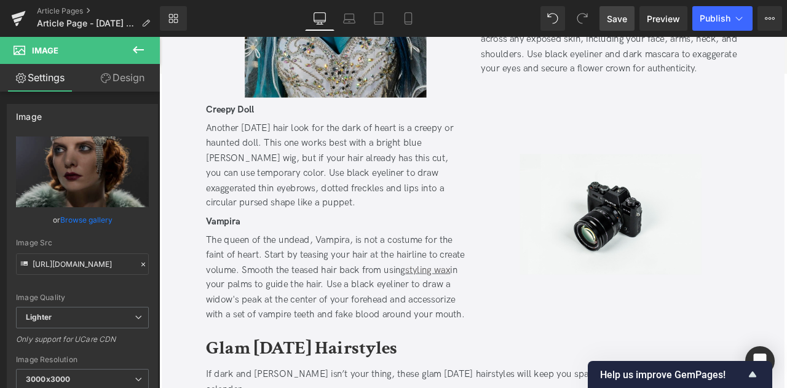
click at [609, 26] on link "Save" at bounding box center [617, 18] width 35 height 25
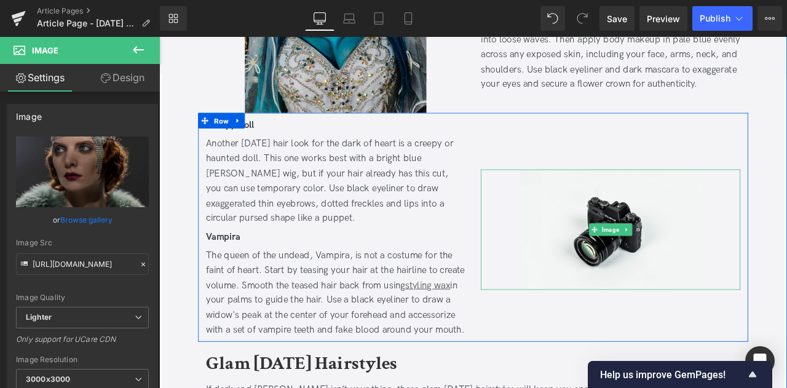
scroll to position [1118, 0]
